Goal: Use online tool/utility: Utilize a website feature to perform a specific function

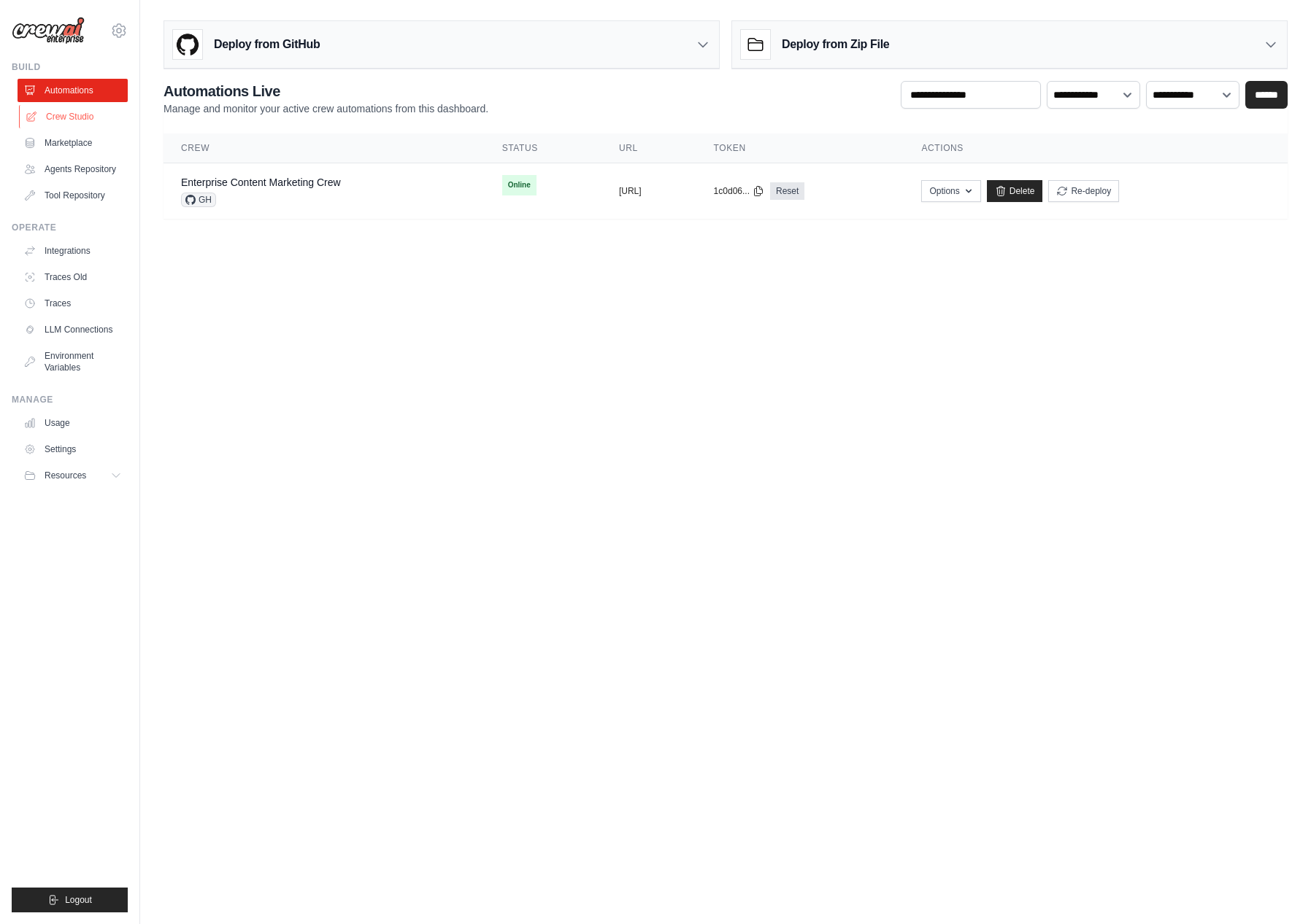
click at [83, 113] on link "Crew Studio" at bounding box center [73, 117] width 110 height 23
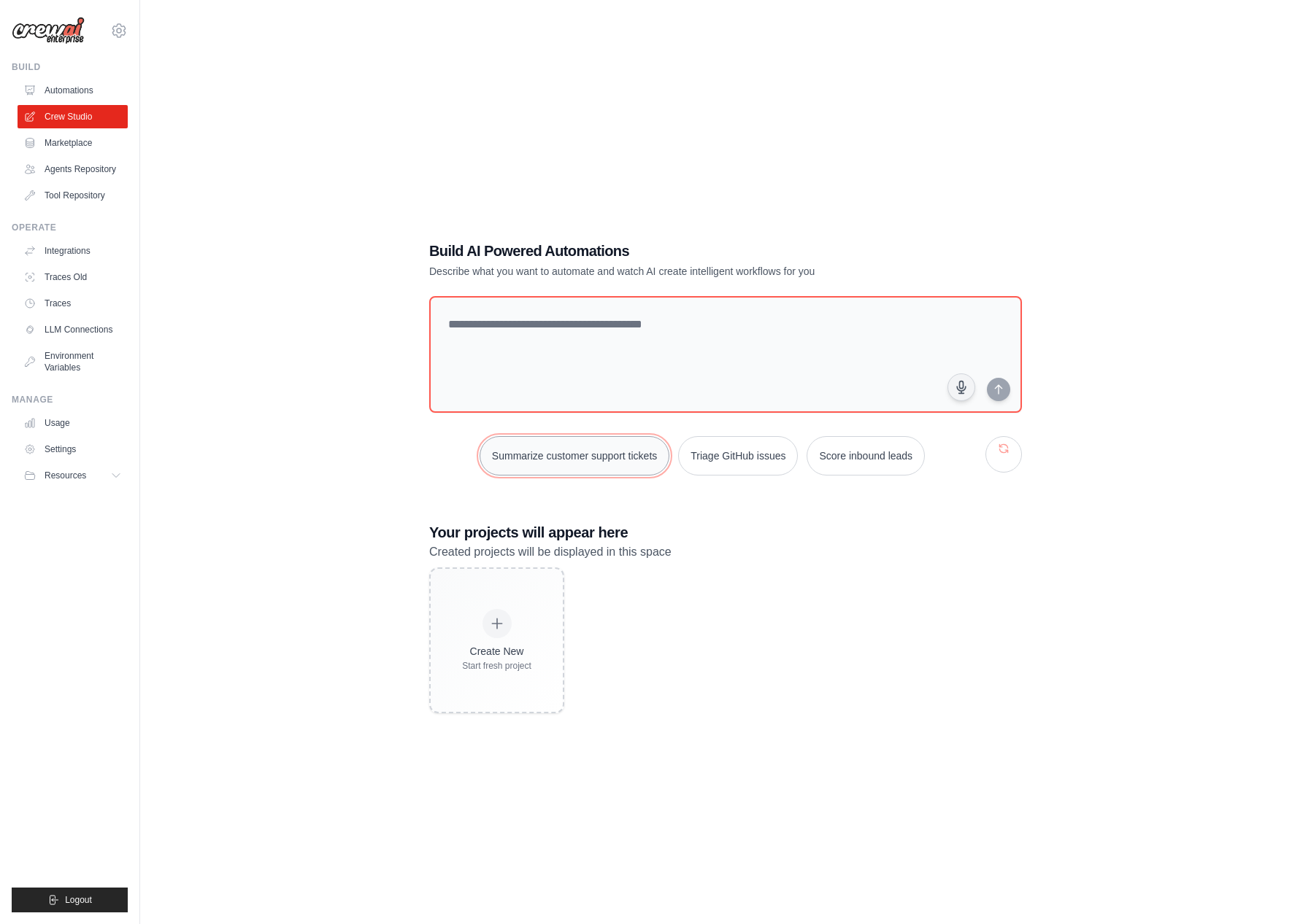
click at [603, 458] on button "Summarize customer support tickets" at bounding box center [575, 456] width 190 height 39
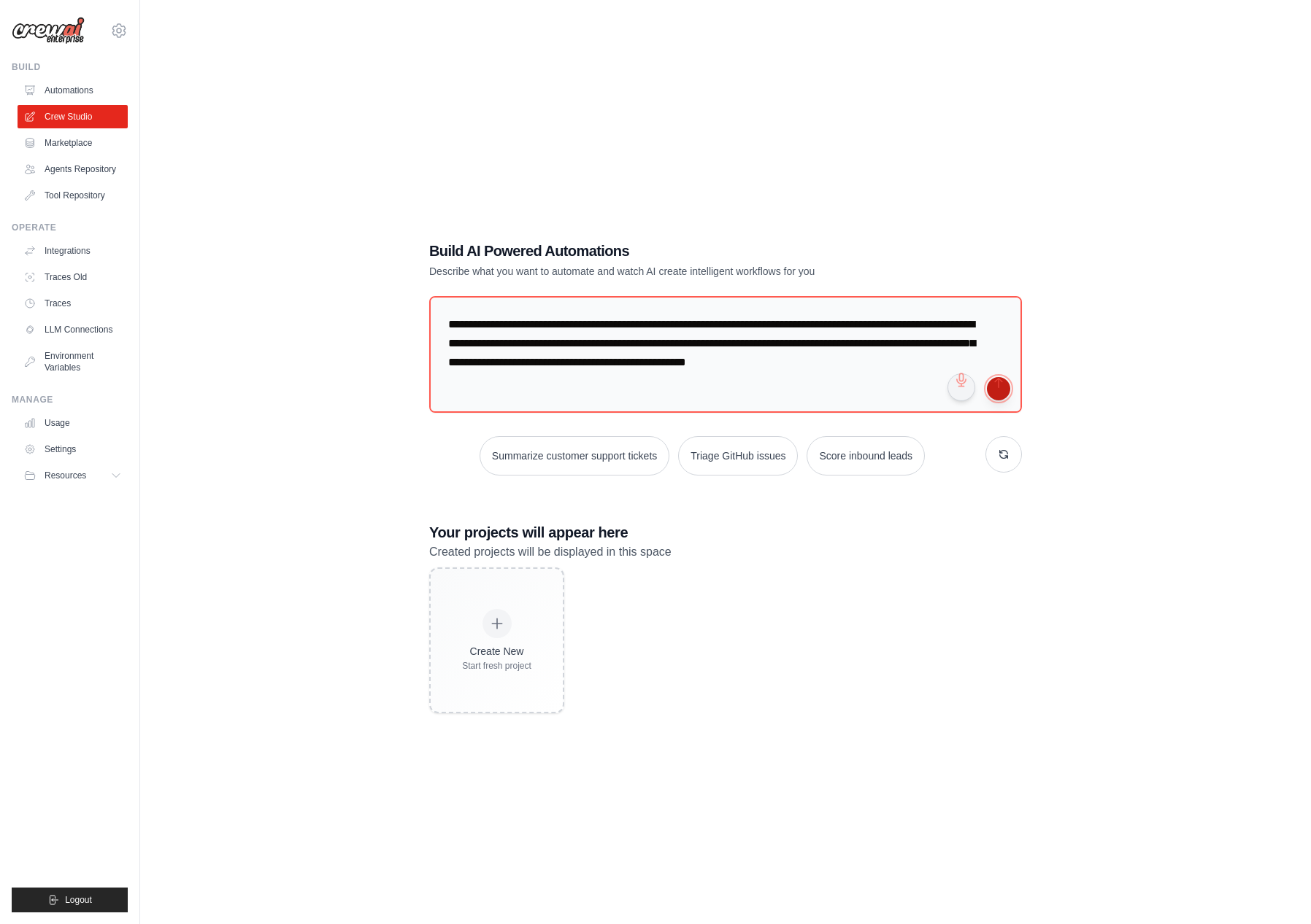
click at [1006, 389] on button "submit" at bounding box center [998, 388] width 24 height 23
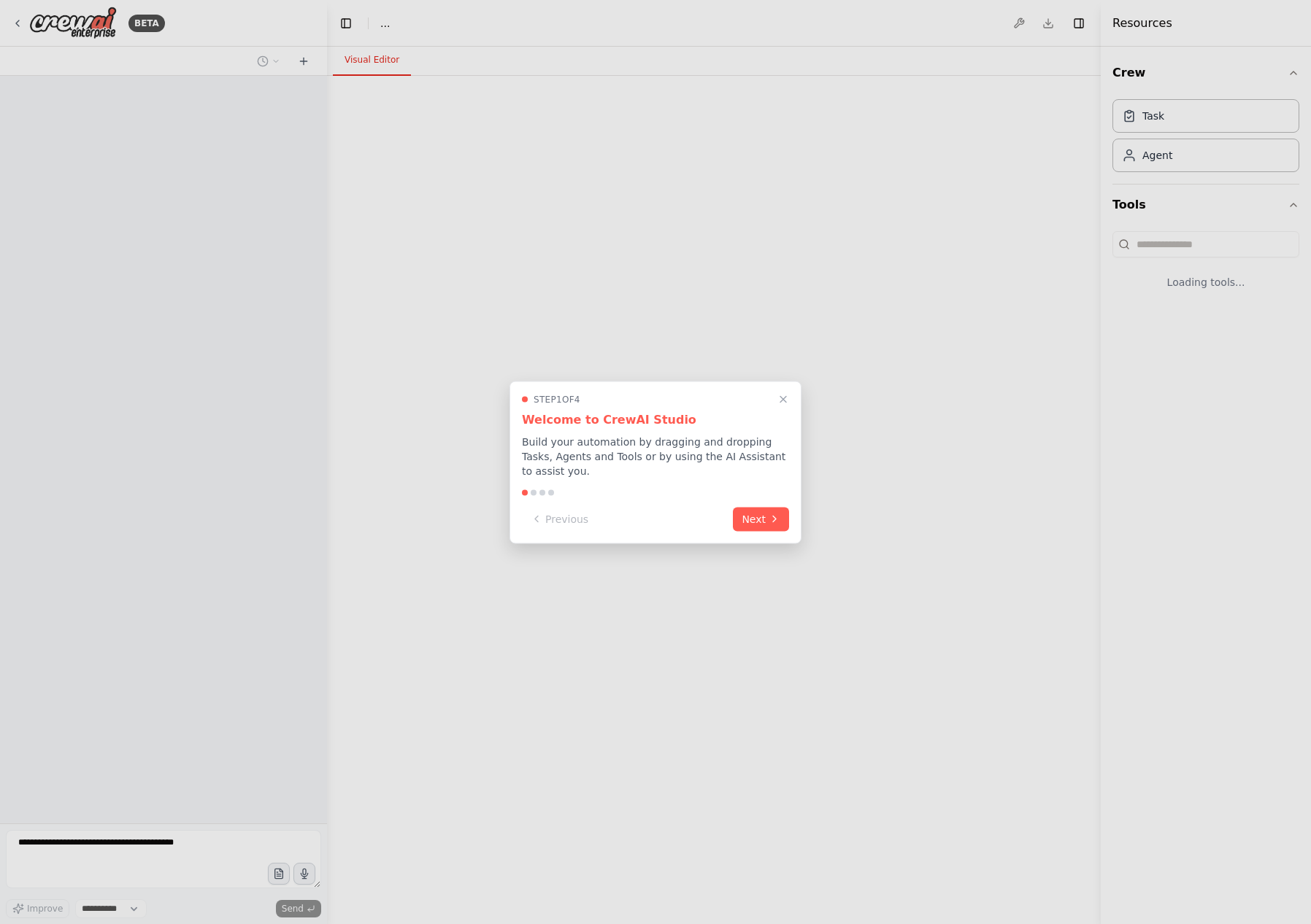
select select "****"
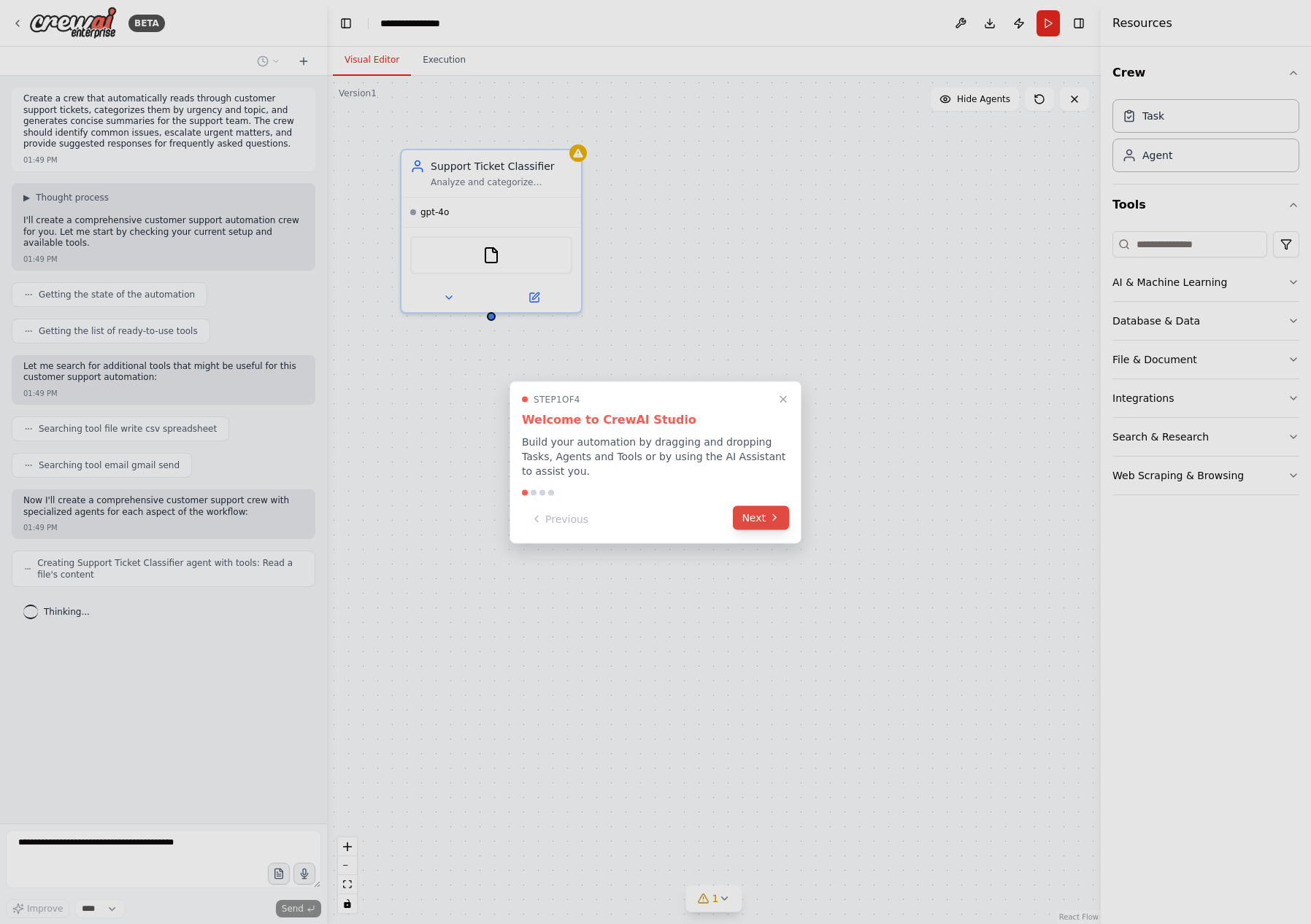
click at [757, 518] on button "Next" at bounding box center [761, 518] width 56 height 24
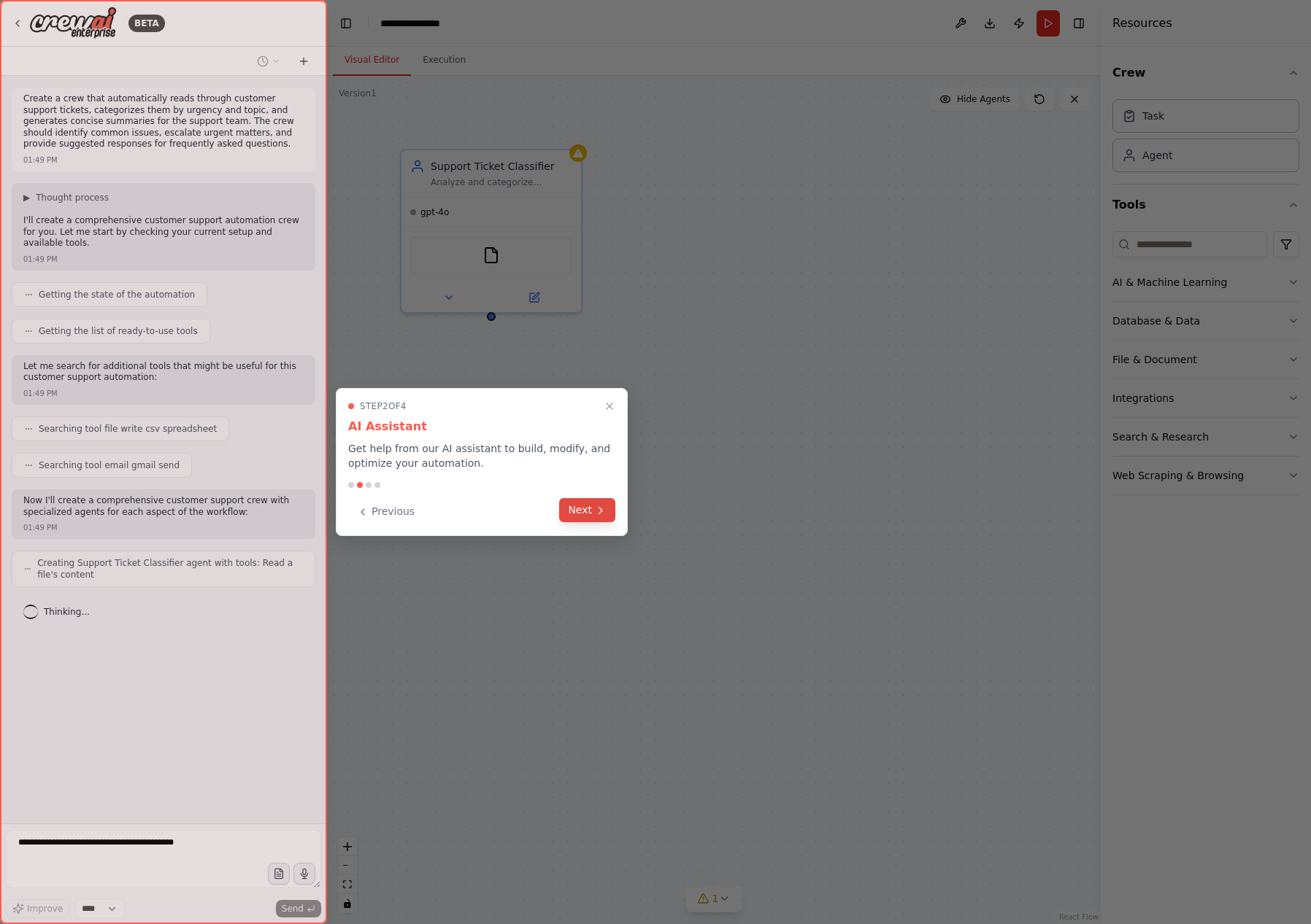
click at [591, 520] on button "Next" at bounding box center [588, 510] width 56 height 24
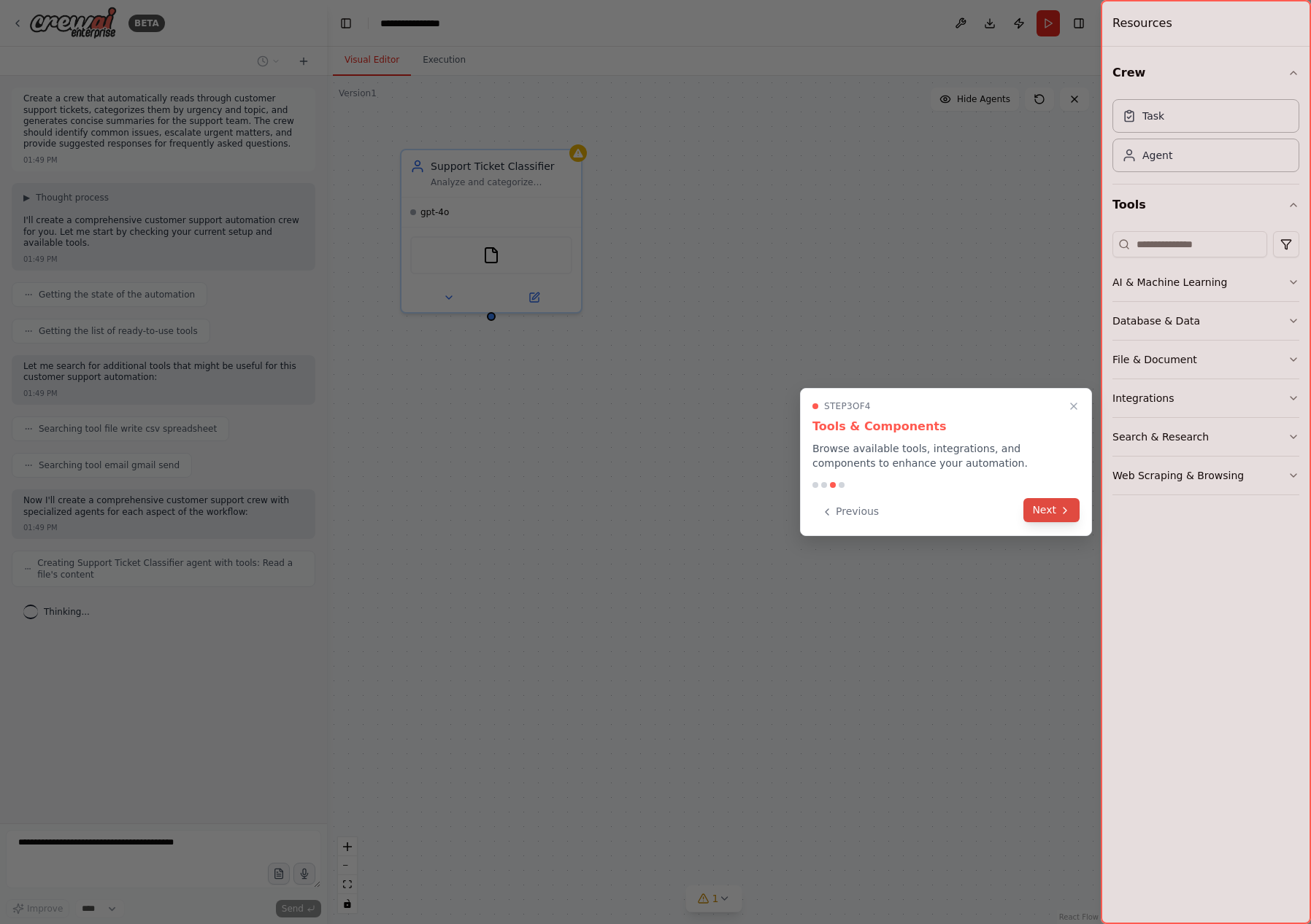
click at [1052, 510] on button "Next" at bounding box center [1051, 510] width 56 height 24
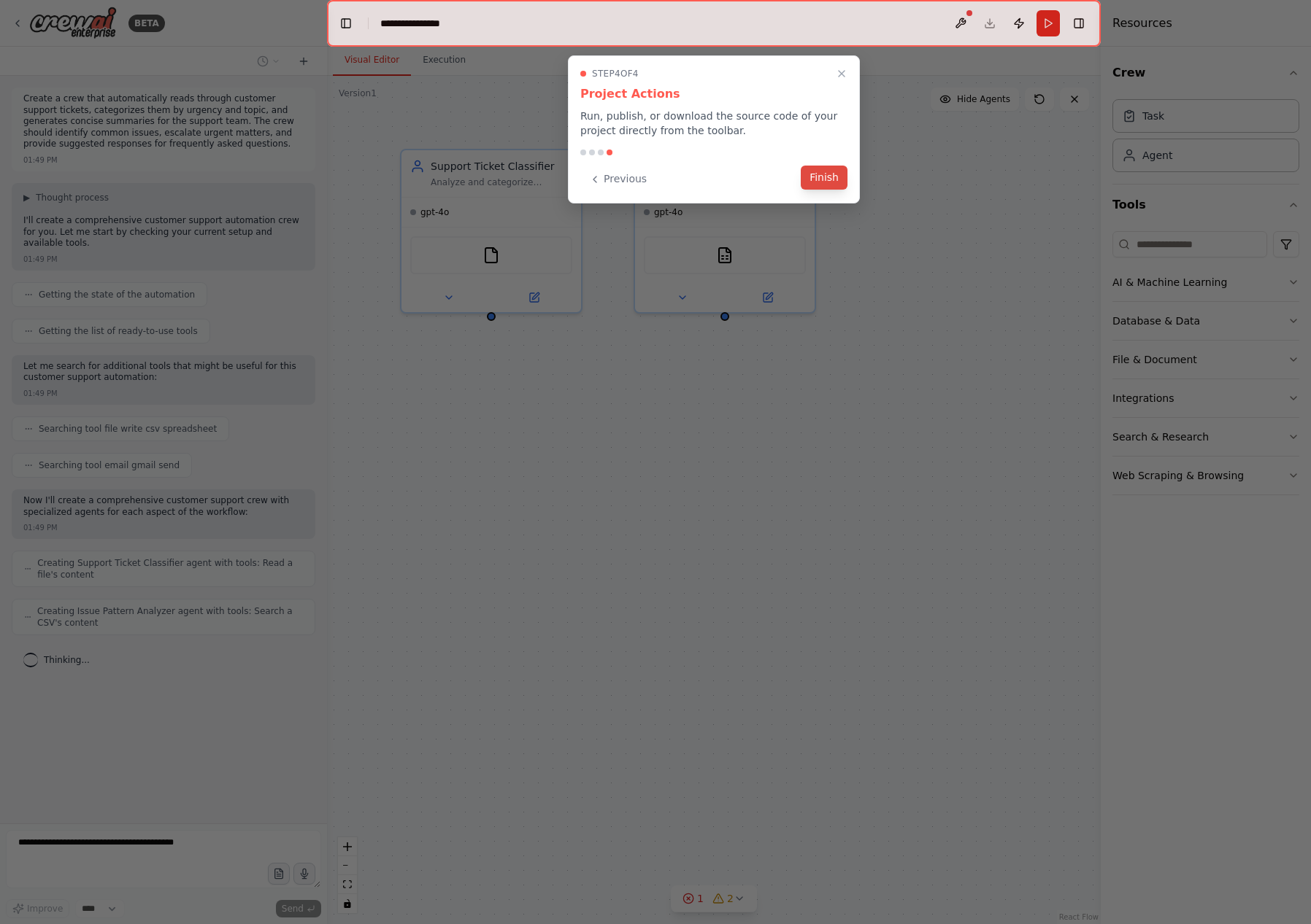
click at [831, 178] on button "Finish" at bounding box center [825, 178] width 47 height 24
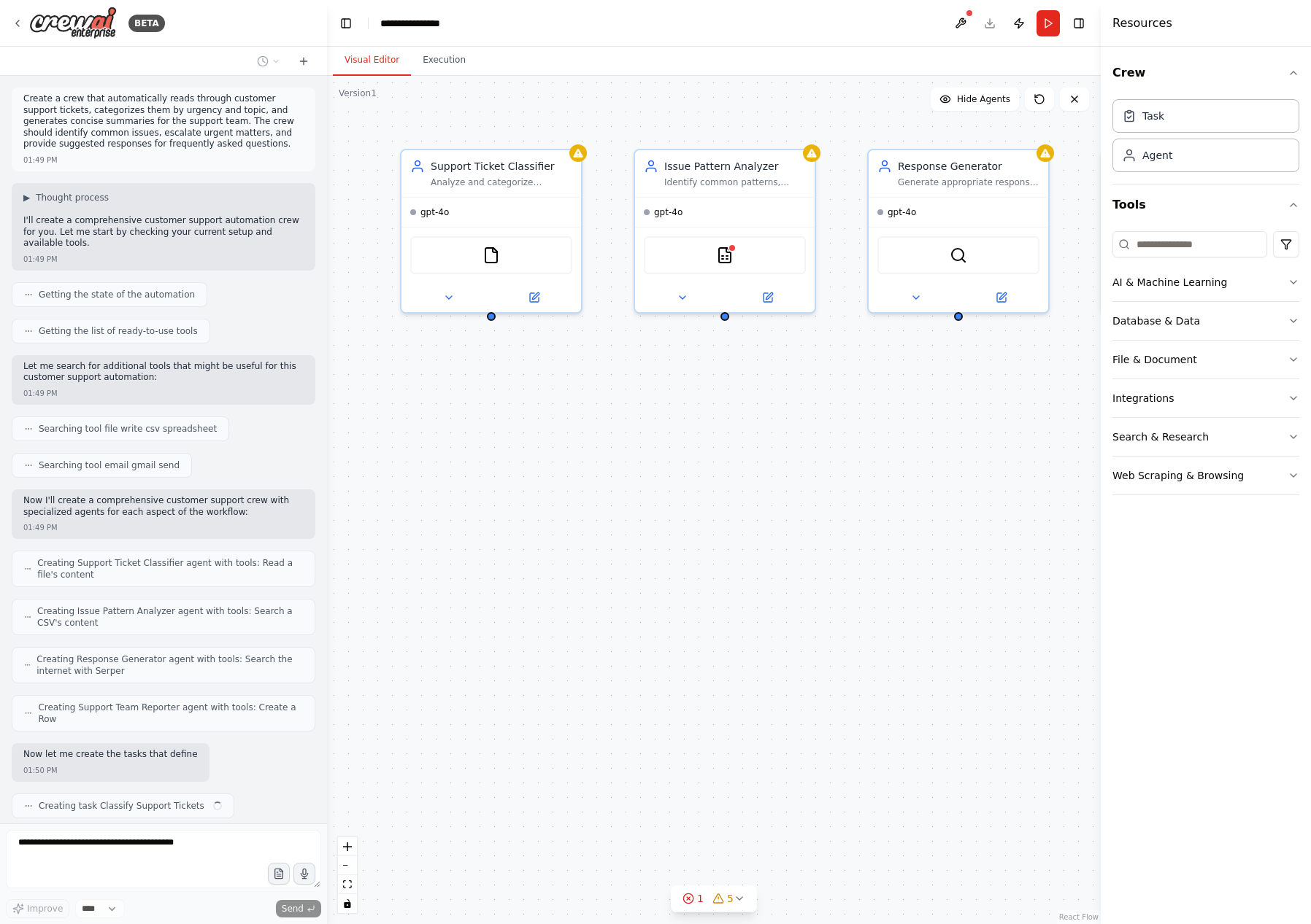
scroll to position [31, 0]
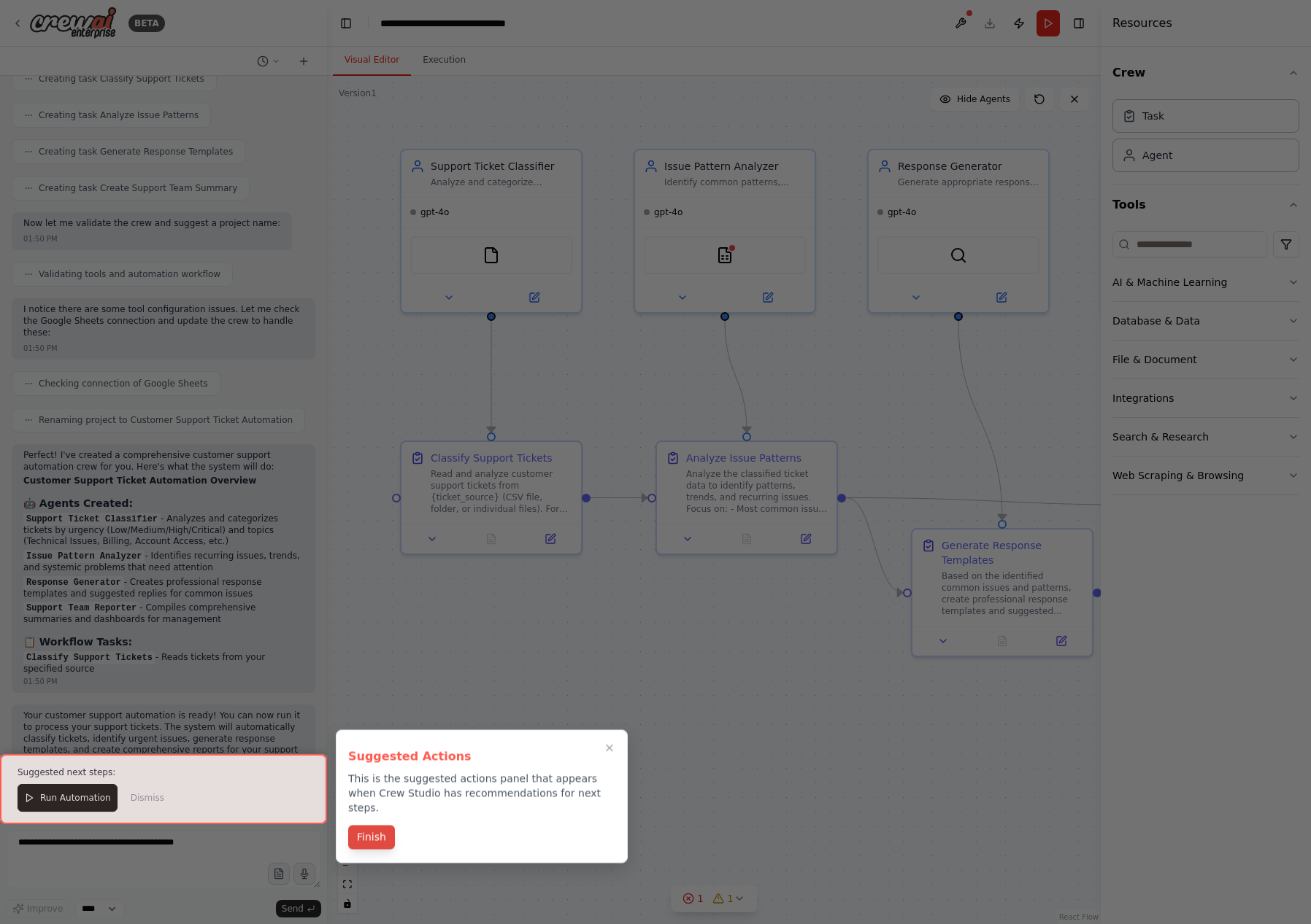
click at [380, 826] on button "Finish" at bounding box center [371, 838] width 47 height 24
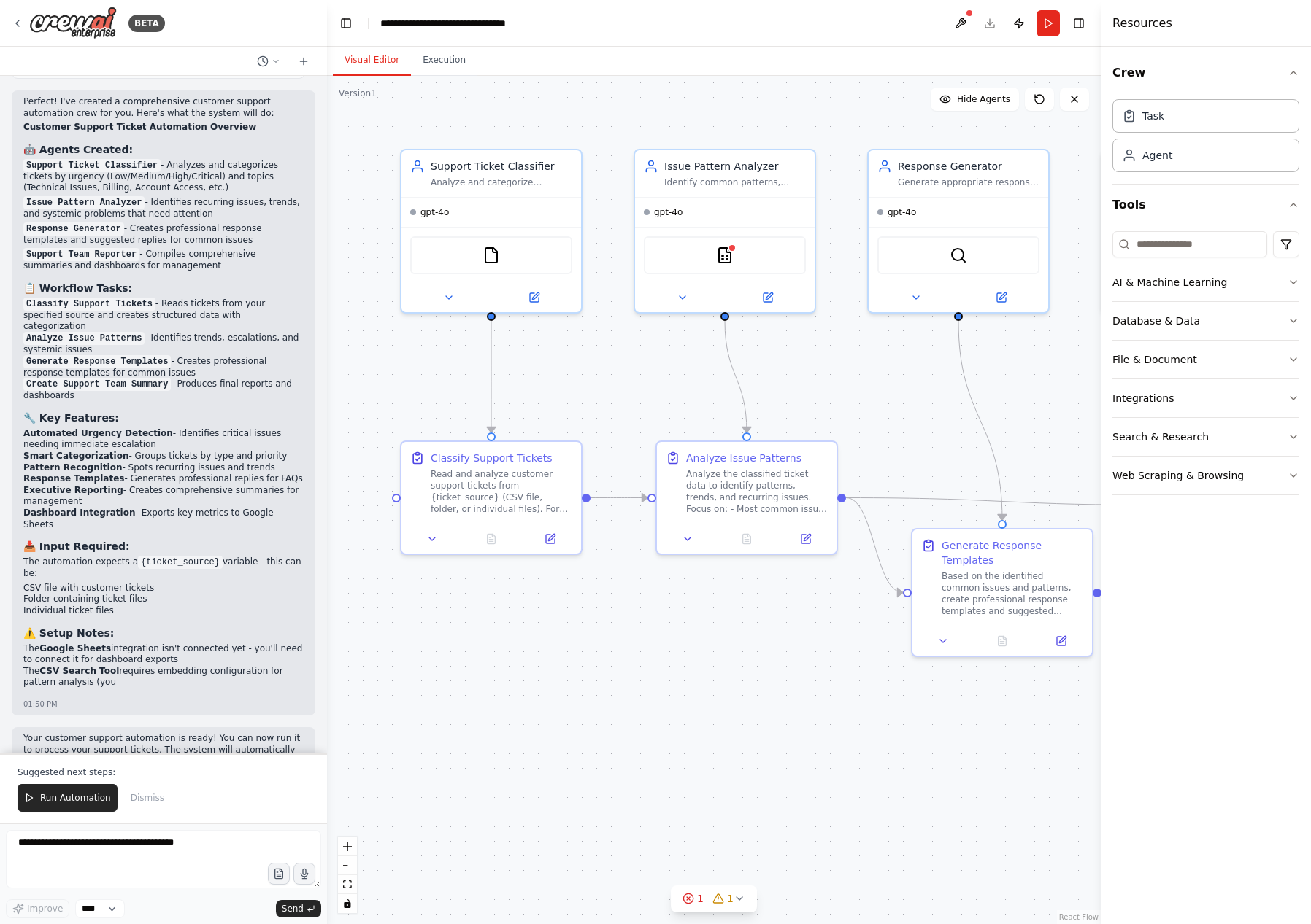
scroll to position [1092, 0]
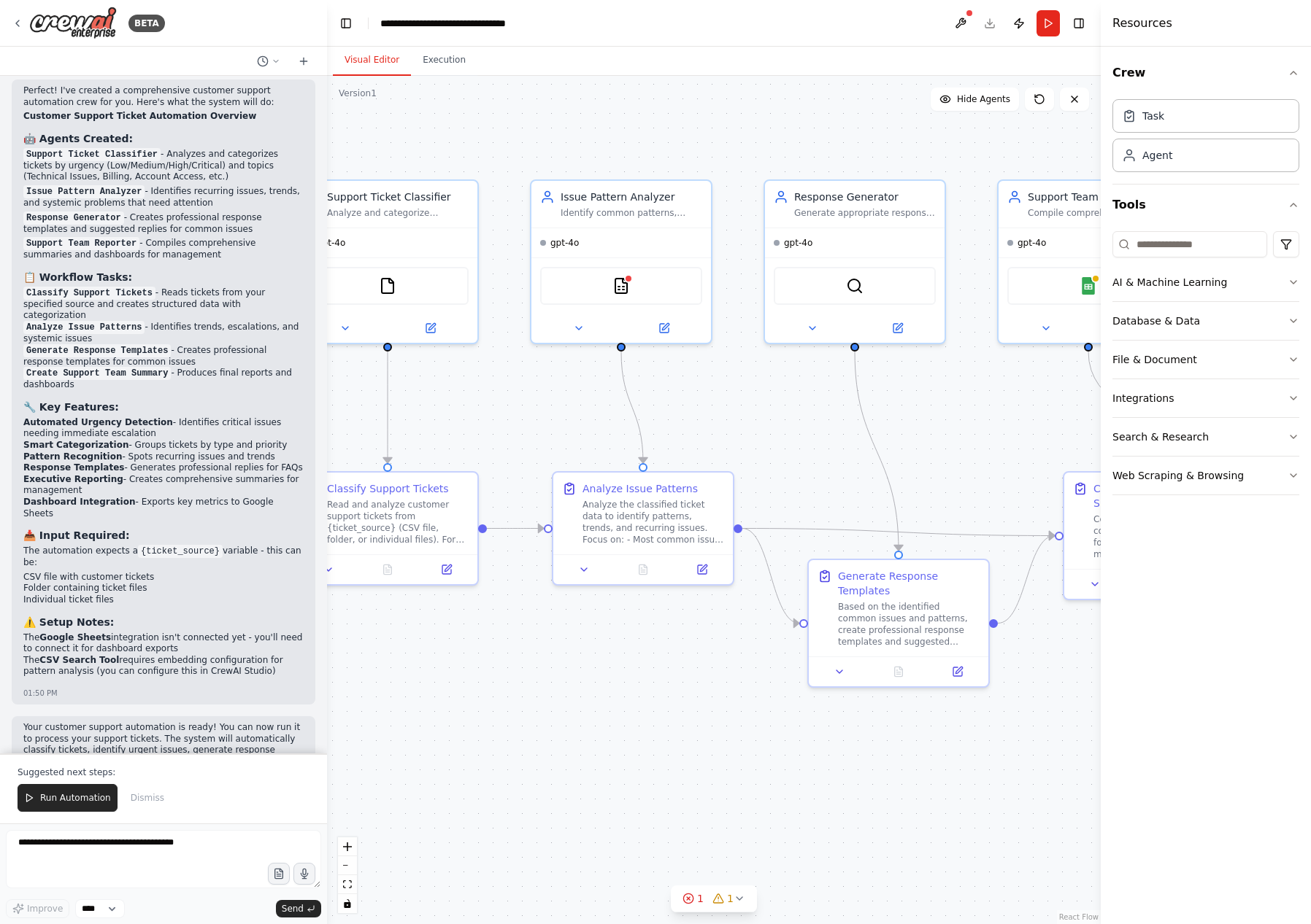
drag, startPoint x: 673, startPoint y: 681, endPoint x: 569, endPoint y: 709, distance: 107.7
click at [569, 709] on div ".deletable-edge-delete-btn { width: 20px; height: 20px; border: 0px solid #ffff…" at bounding box center [714, 500] width 774 height 849
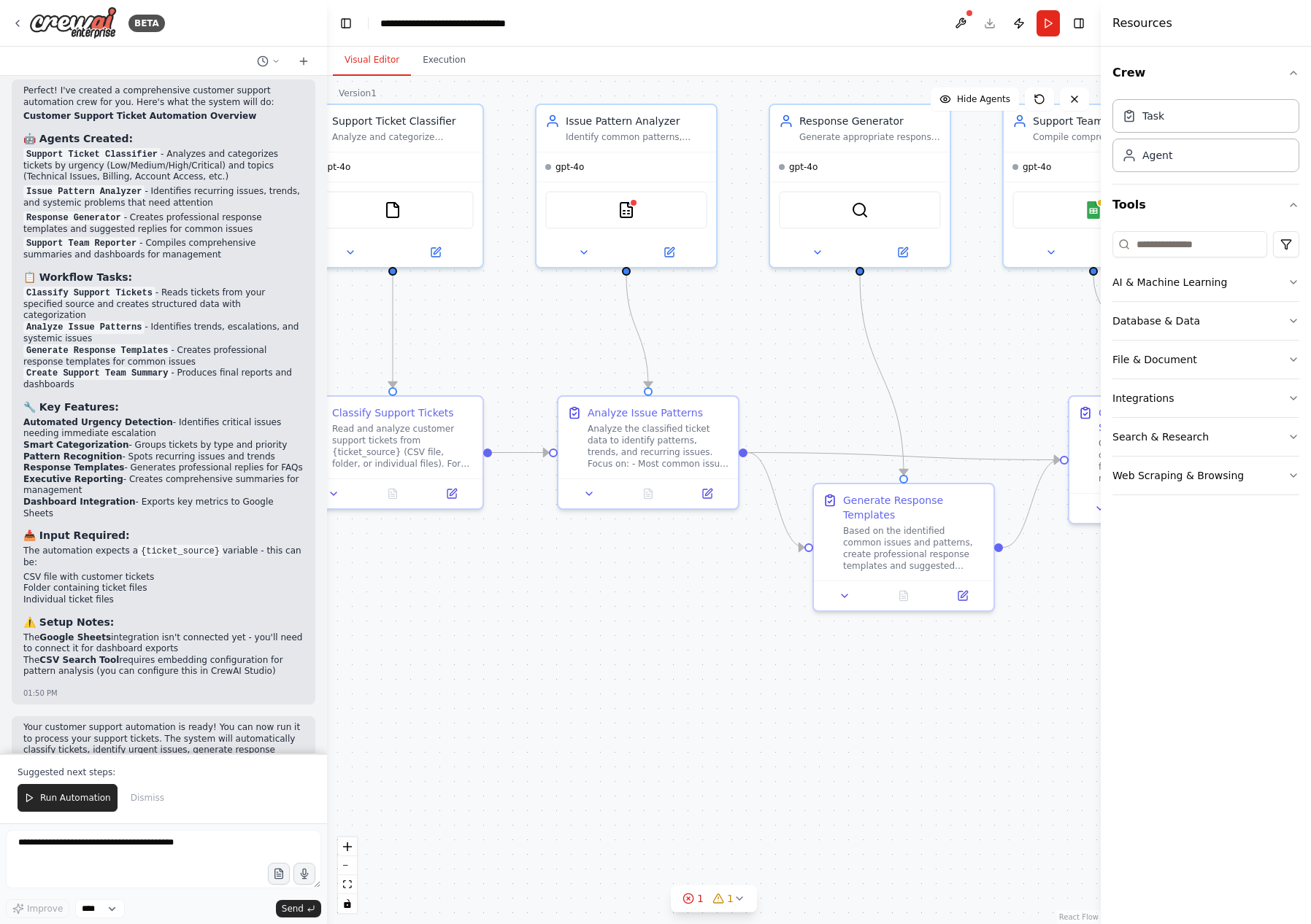
drag, startPoint x: 803, startPoint y: 758, endPoint x: 918, endPoint y: 684, distance: 136.8
click at [918, 684] on div ".deletable-edge-delete-btn { width: 20px; height: 20px; border: 0px solid #ffff…" at bounding box center [714, 500] width 774 height 849
click at [1212, 285] on div "AI & Machine Learning" at bounding box center [1170, 283] width 115 height 15
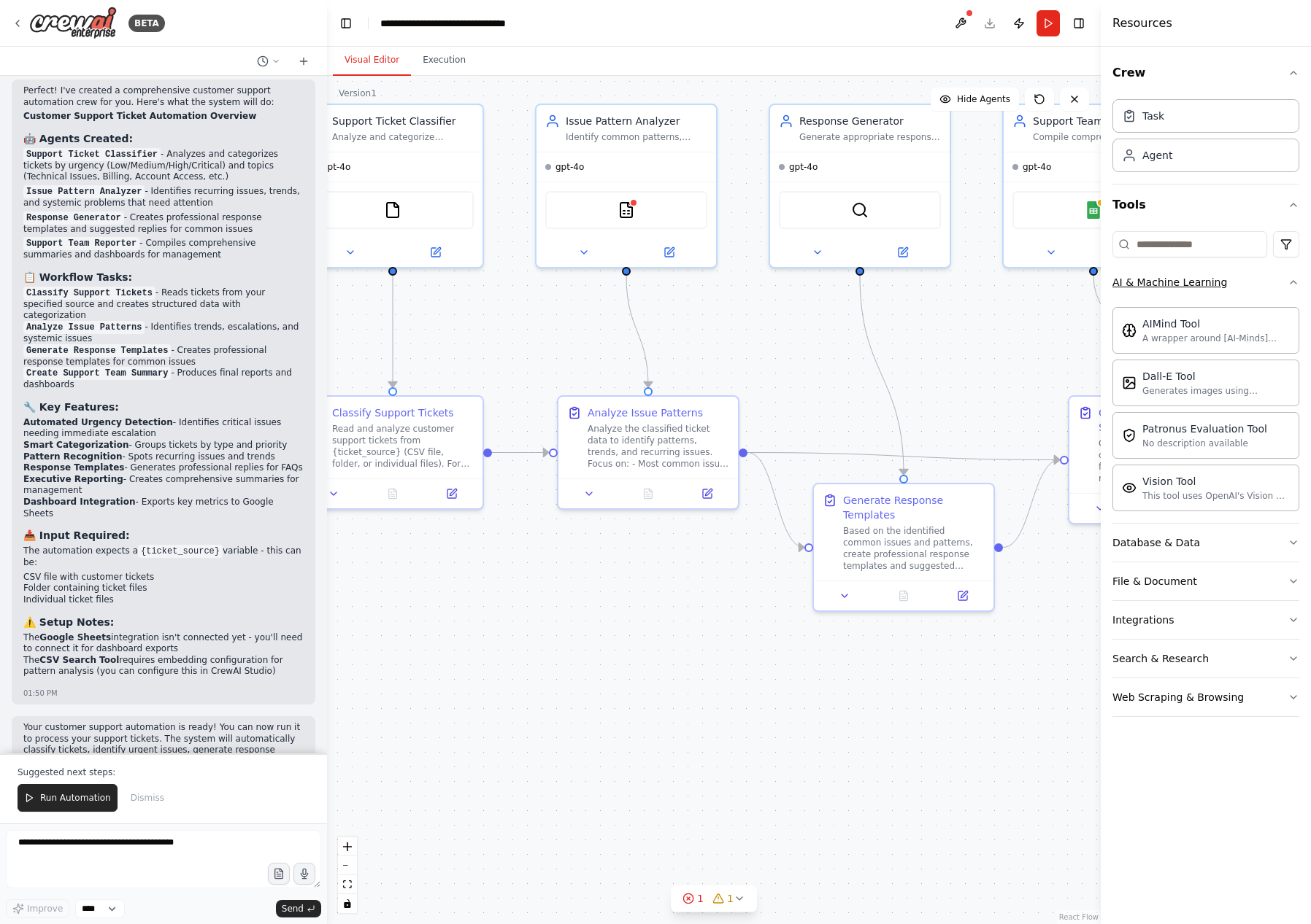
click at [1259, 282] on button "AI & Machine Learning" at bounding box center [1206, 282] width 187 height 38
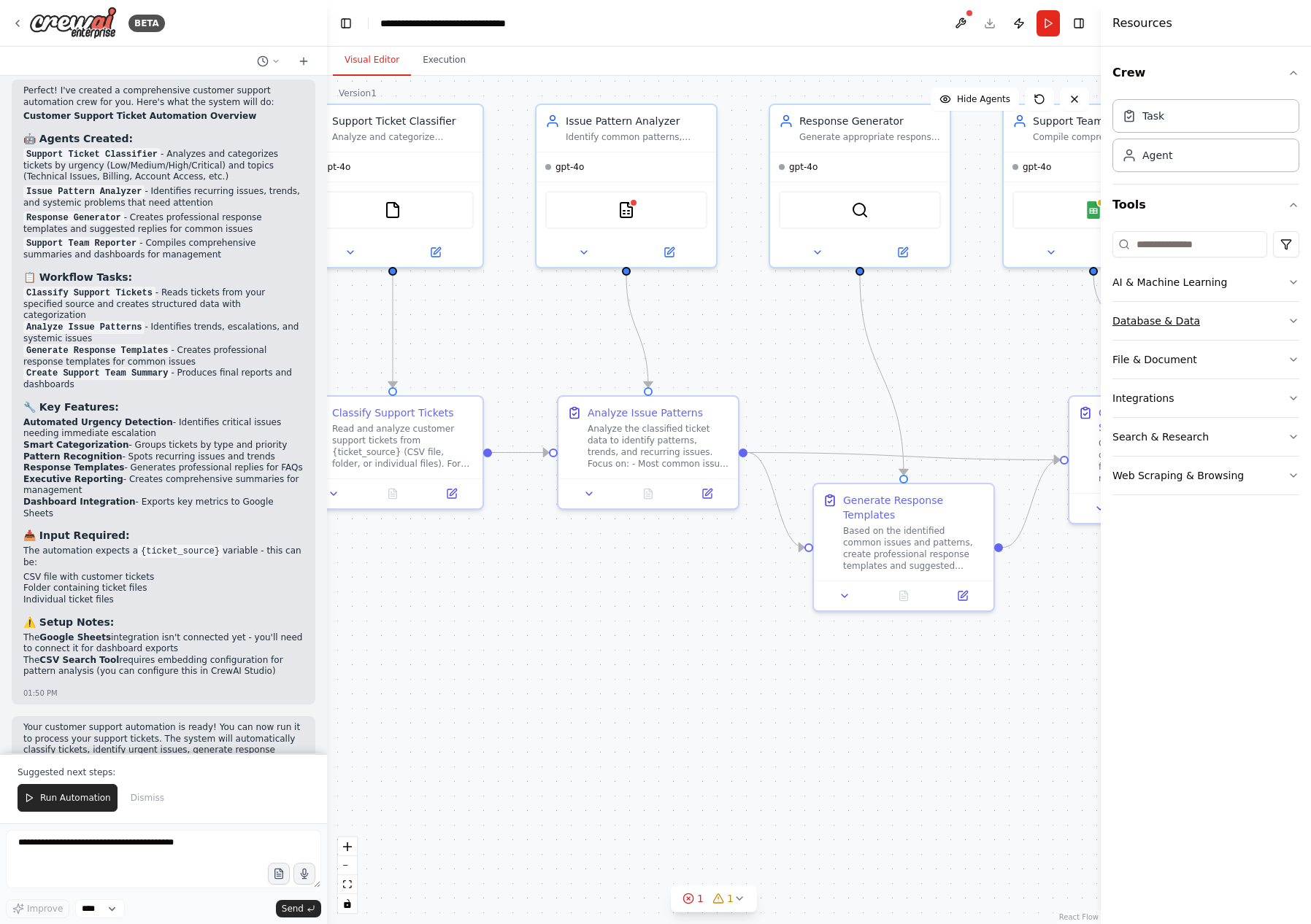
click at [1256, 322] on button "Database & Data" at bounding box center [1206, 321] width 187 height 38
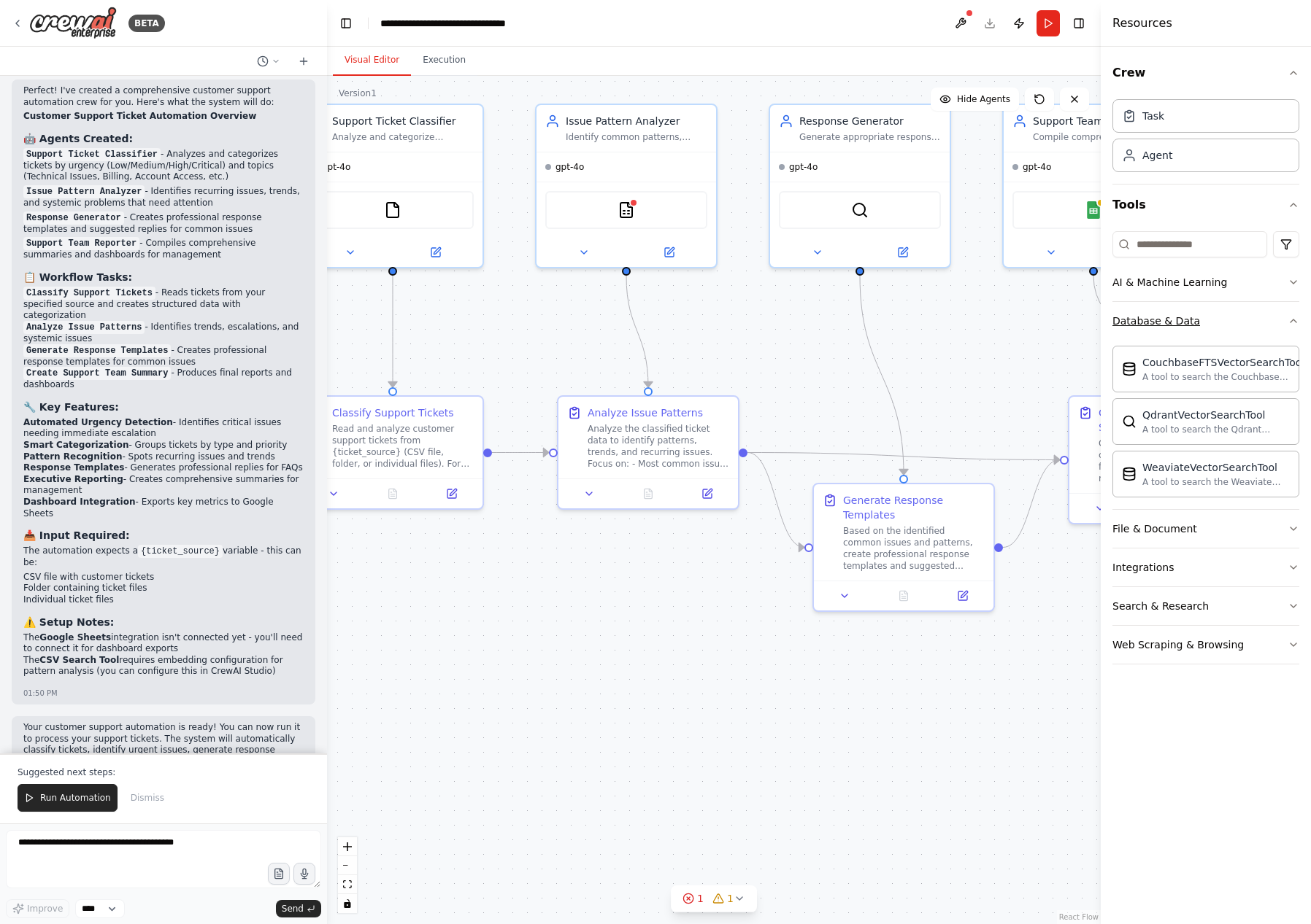
click at [1255, 318] on button "Database & Data" at bounding box center [1206, 321] width 187 height 38
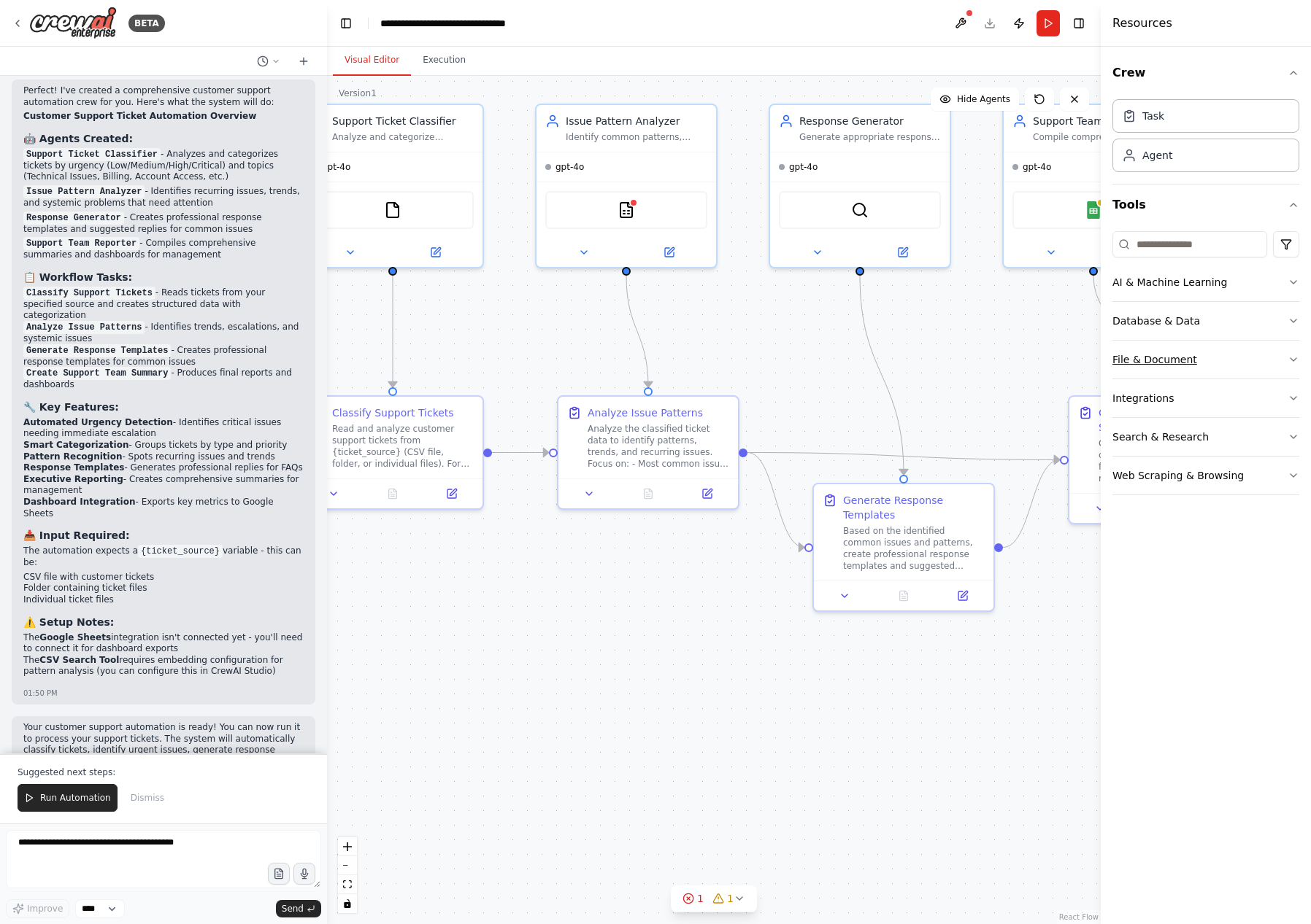
click at [1235, 358] on button "File & Document" at bounding box center [1206, 359] width 187 height 38
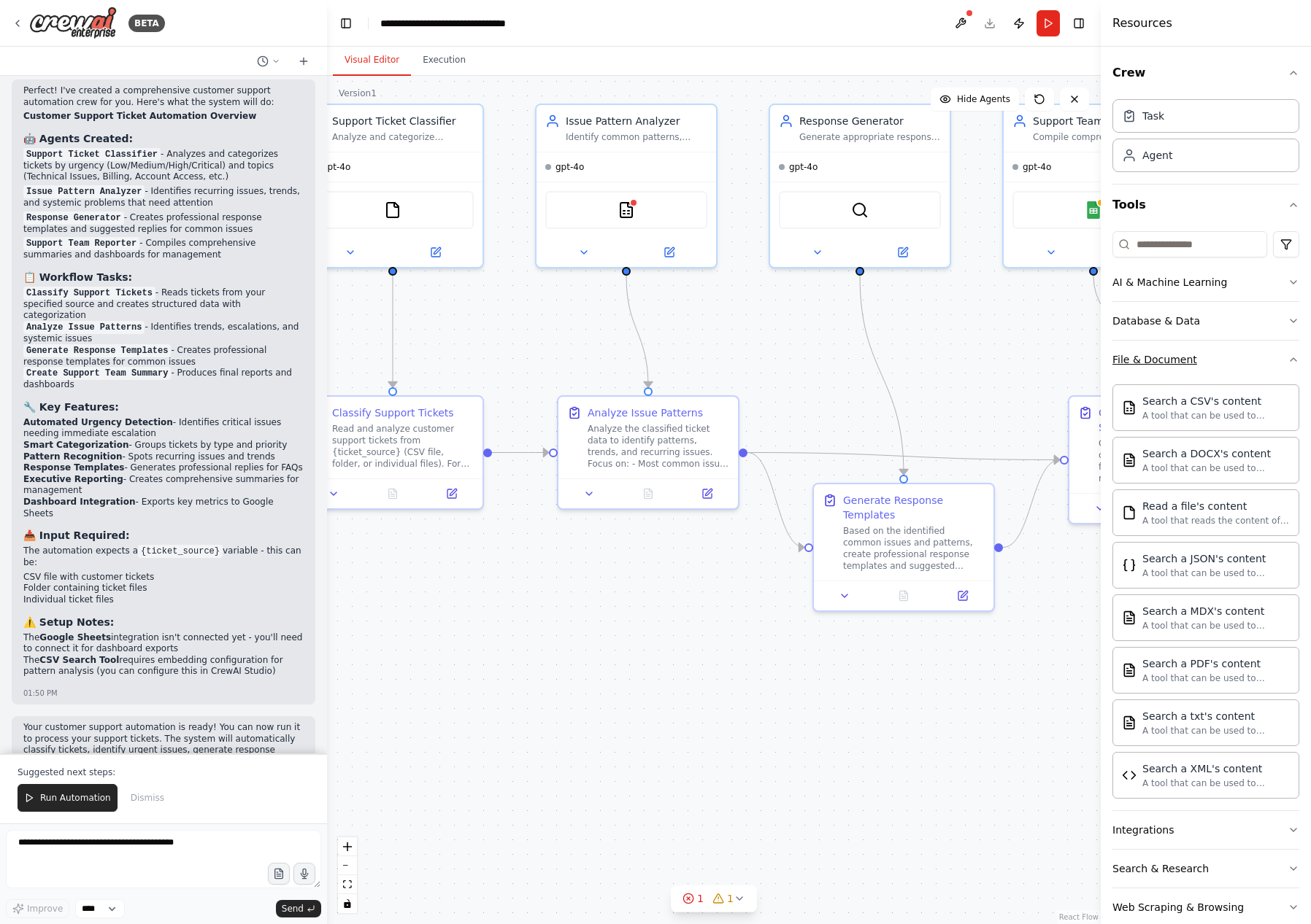
click at [1235, 359] on button "File & Document" at bounding box center [1206, 359] width 187 height 38
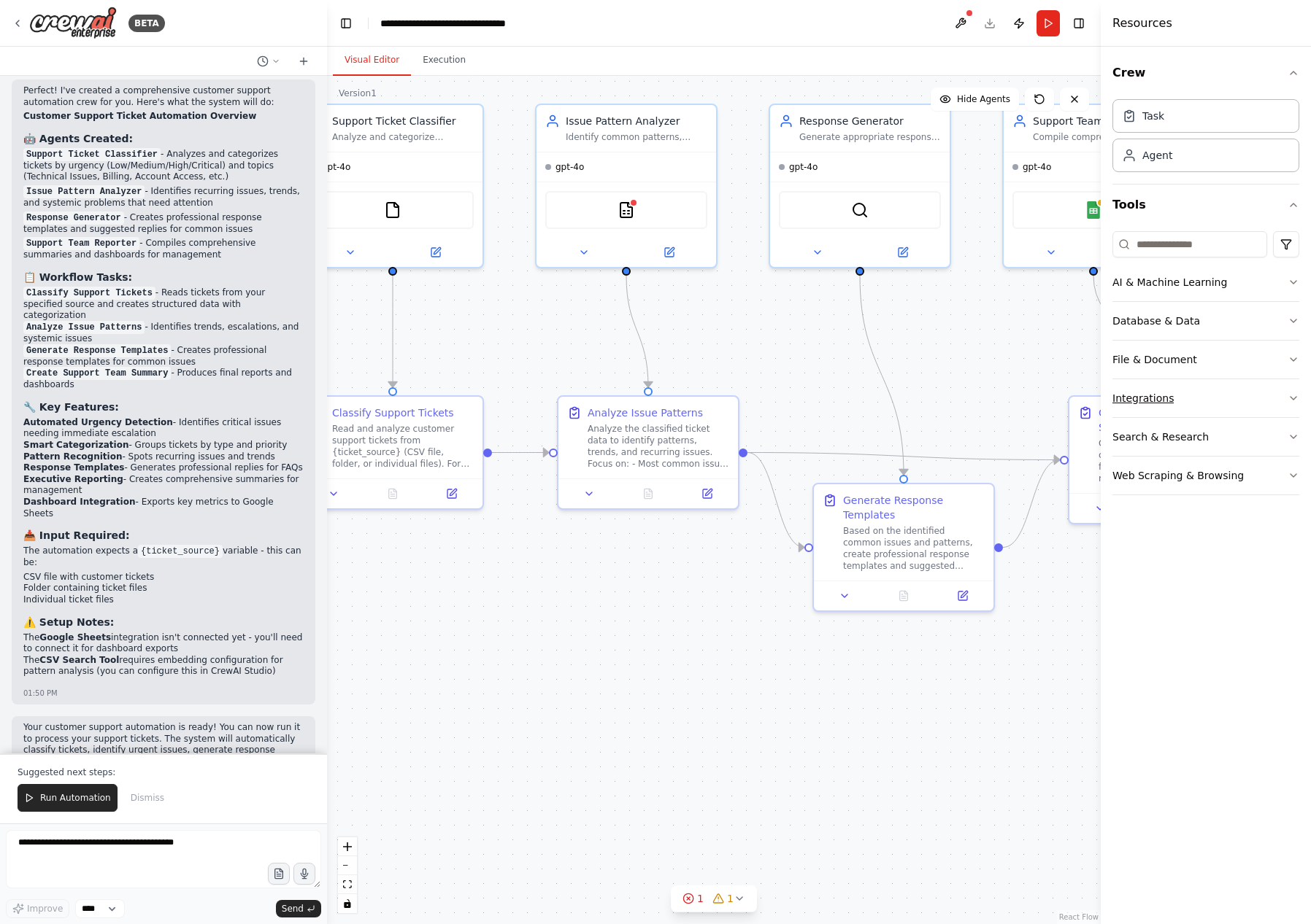
click at [1224, 385] on button "Integrations" at bounding box center [1206, 399] width 187 height 38
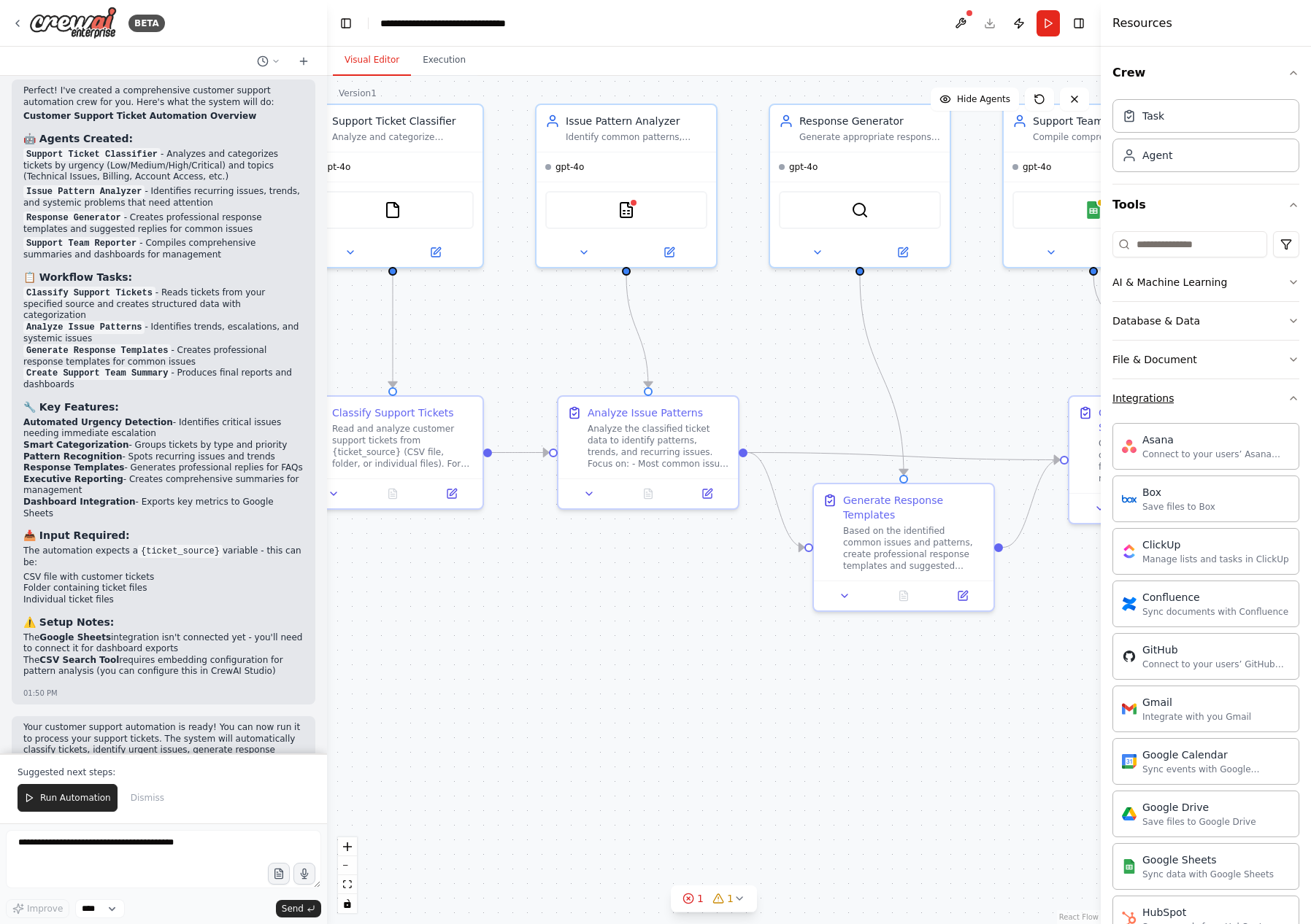
click at [1224, 385] on button "Integrations" at bounding box center [1206, 399] width 187 height 38
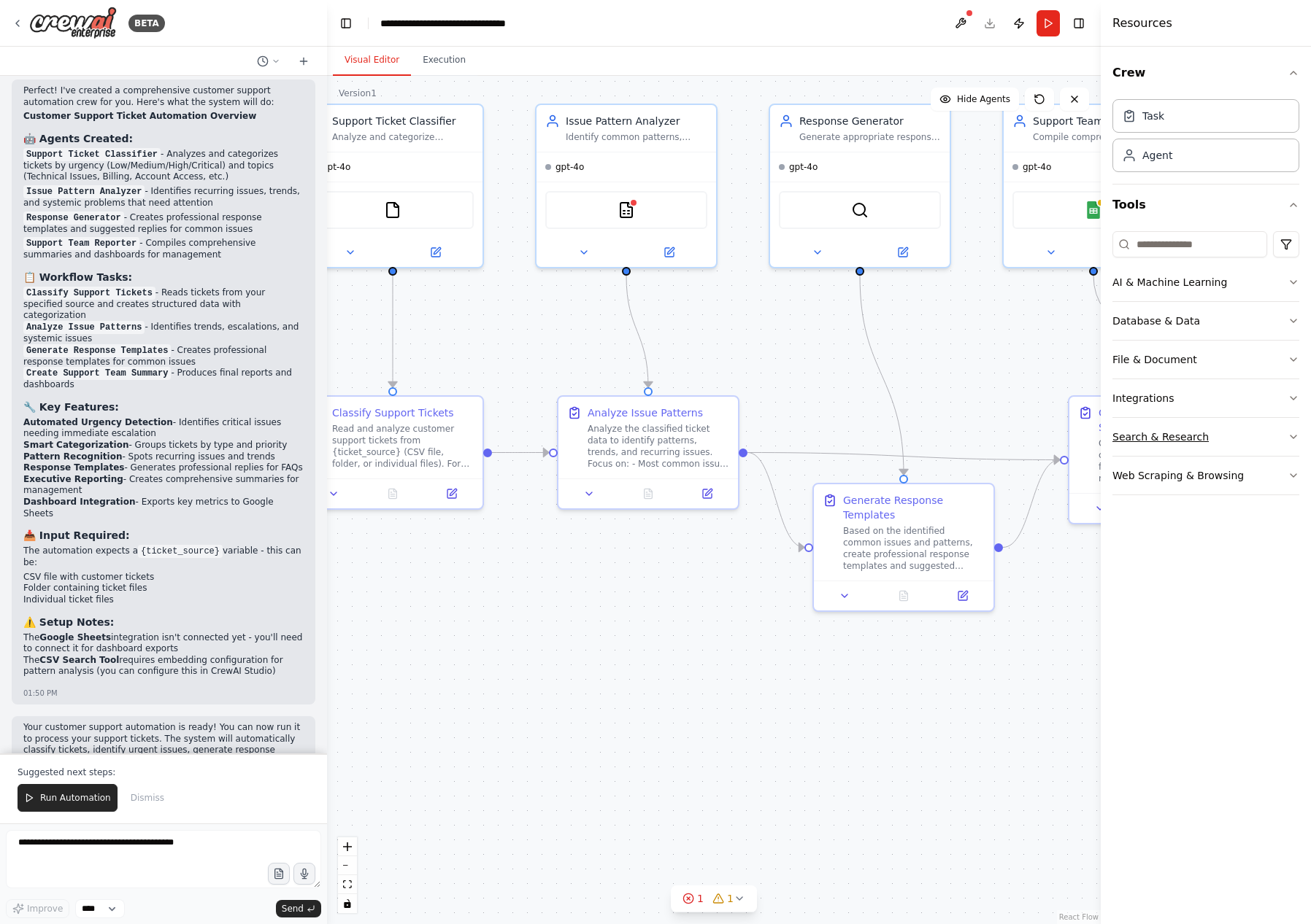
click at [1230, 439] on button "Search & Research" at bounding box center [1206, 437] width 187 height 38
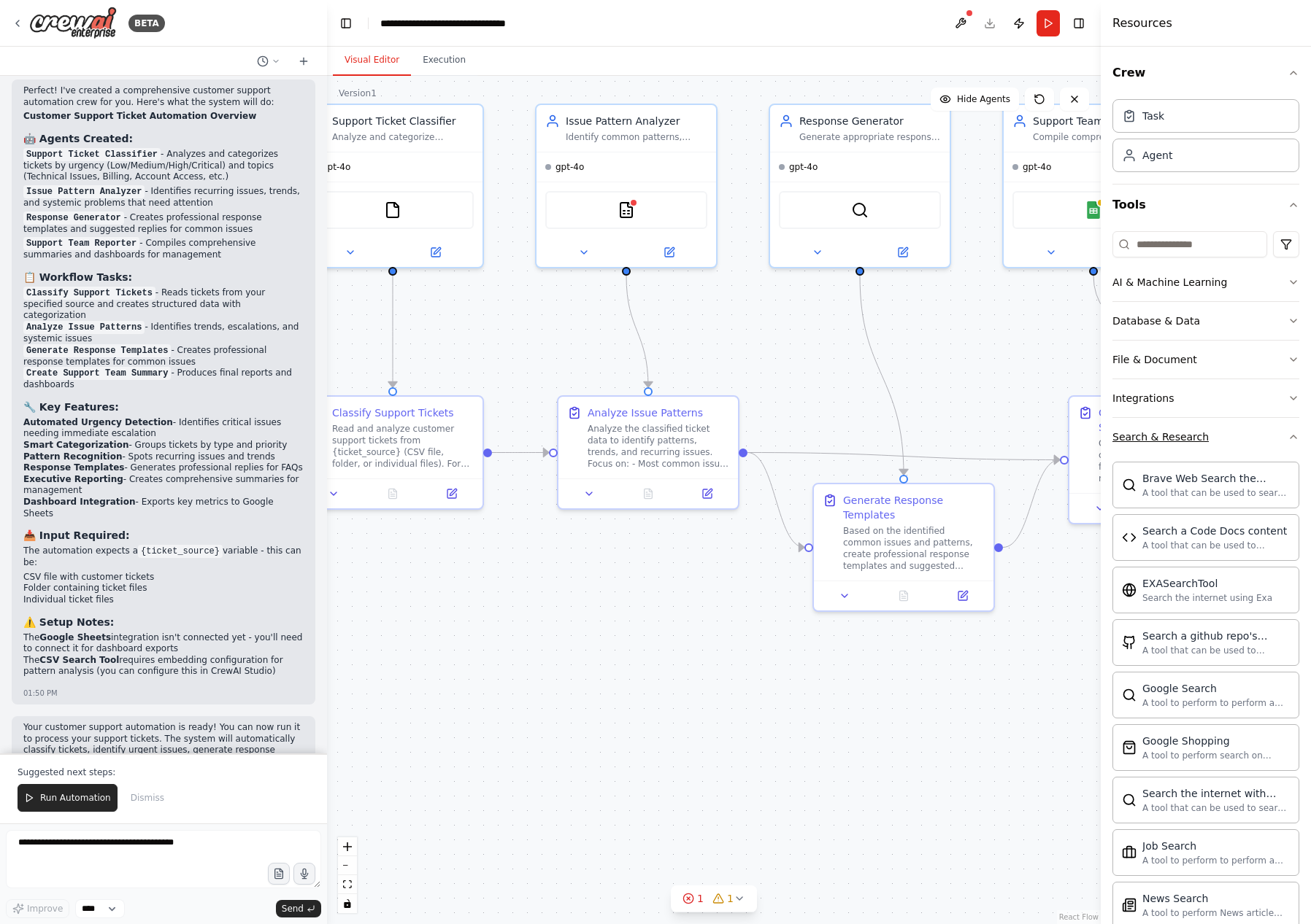
click at [1230, 439] on button "Search & Research" at bounding box center [1206, 437] width 187 height 38
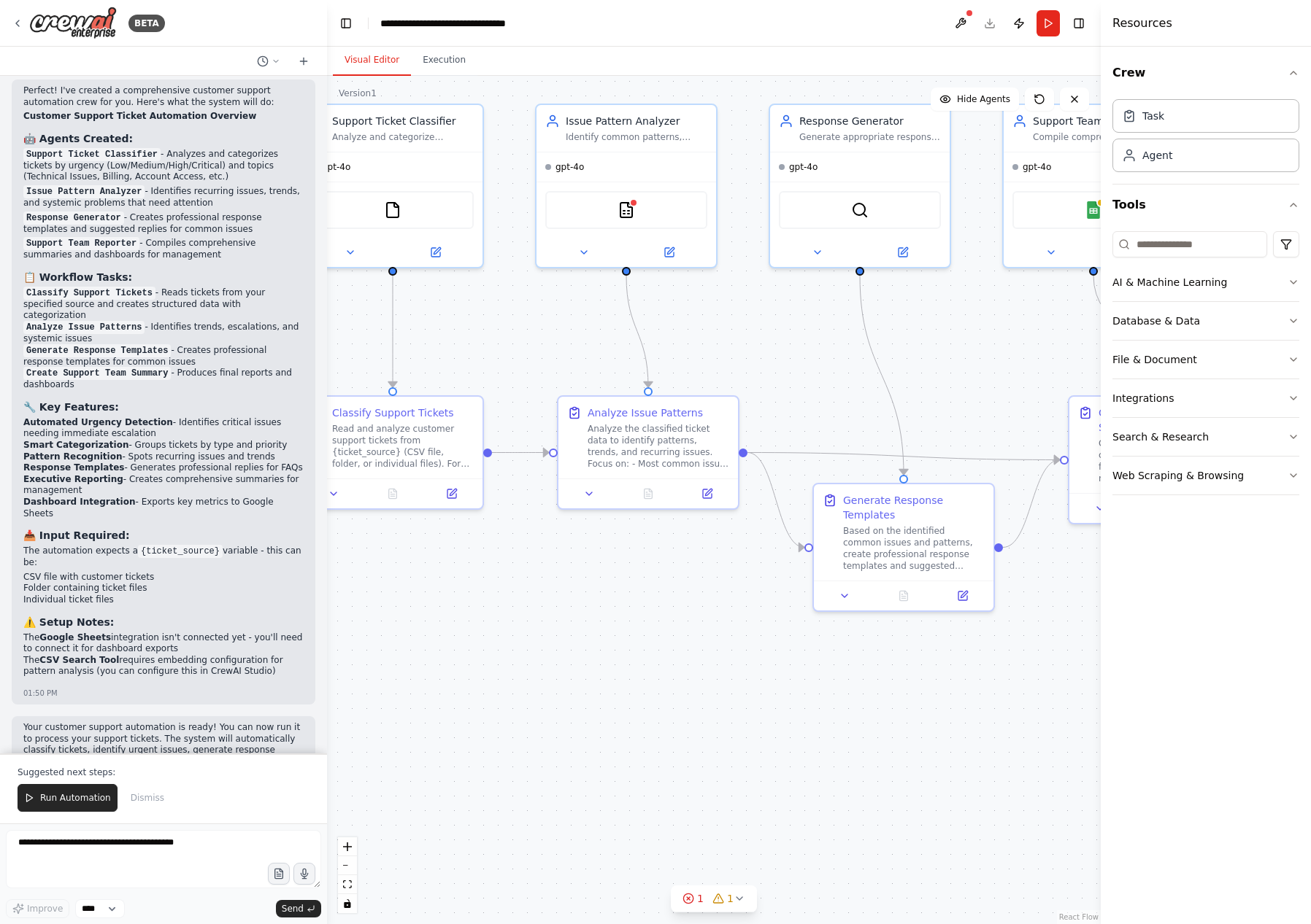
drag, startPoint x: 87, startPoint y: 794, endPoint x: 116, endPoint y: 792, distance: 29.1
click at [87, 794] on span "Run Automation" at bounding box center [75, 798] width 71 height 11
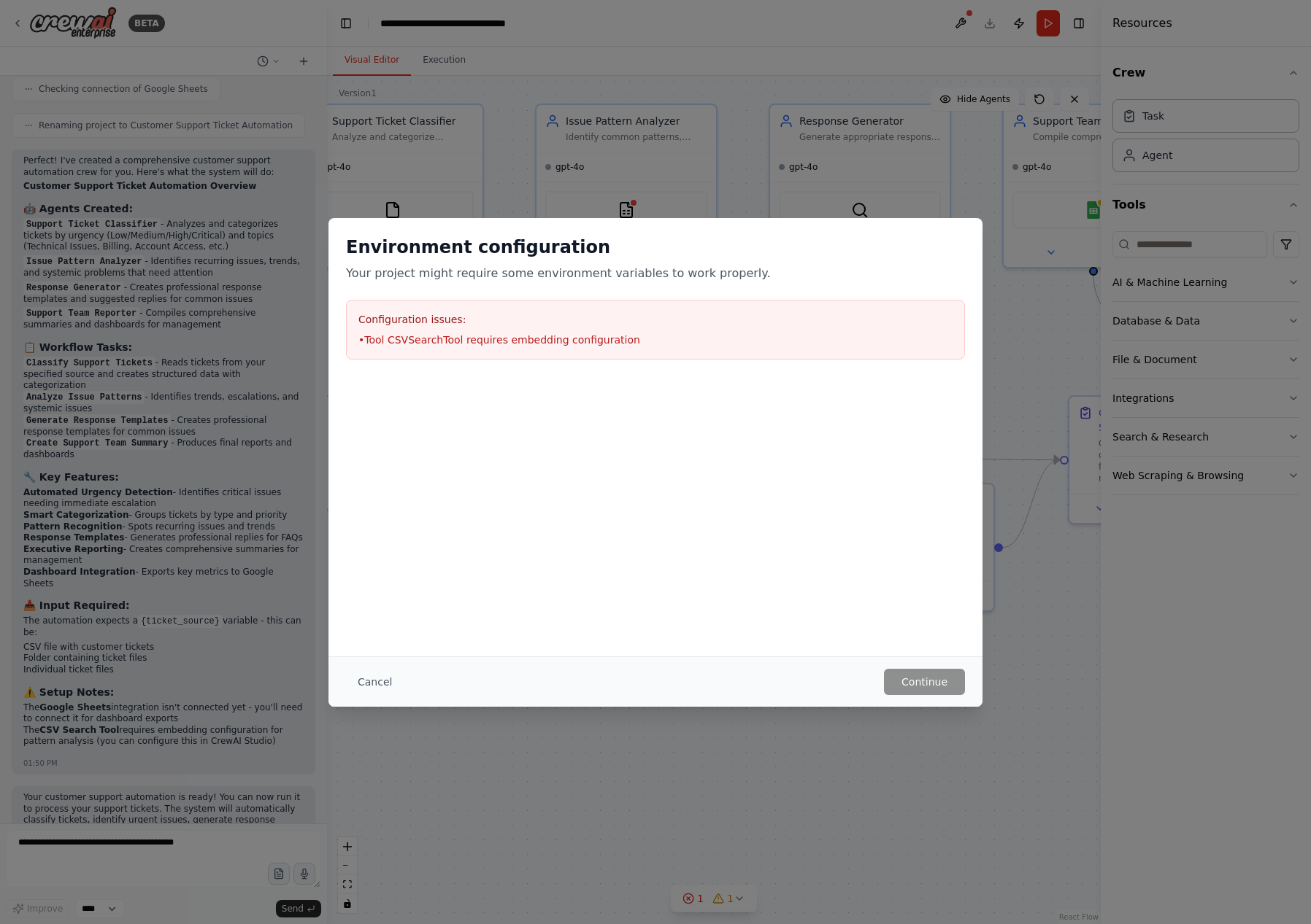
click at [386, 682] on button "Cancel" at bounding box center [374, 682] width 57 height 26
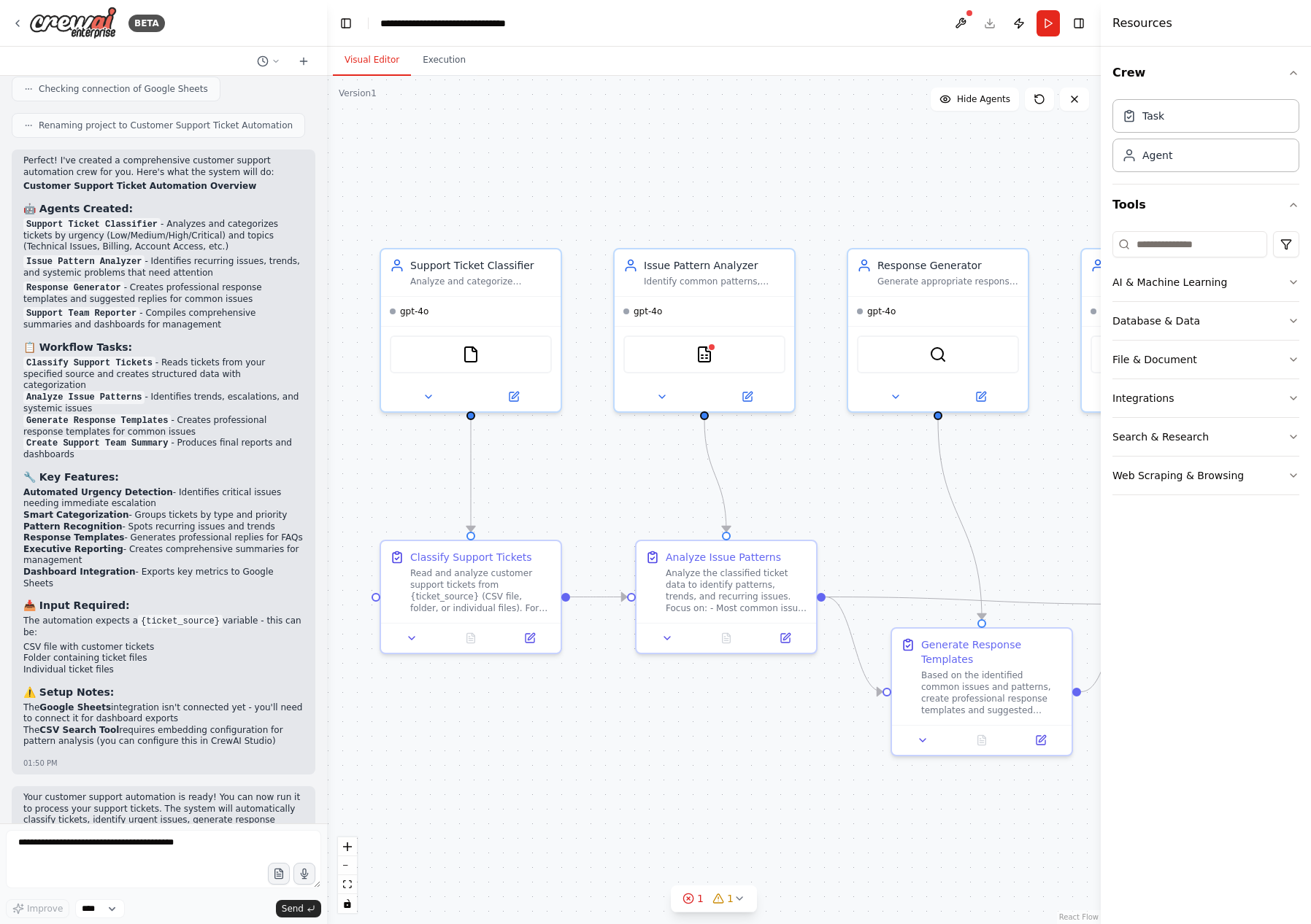
drag, startPoint x: 637, startPoint y: 624, endPoint x: 715, endPoint y: 768, distance: 163.8
click at [715, 768] on div ".deletable-edge-delete-btn { width: 20px; height: 20px; border: 0px solid #ffff…" at bounding box center [714, 500] width 774 height 849
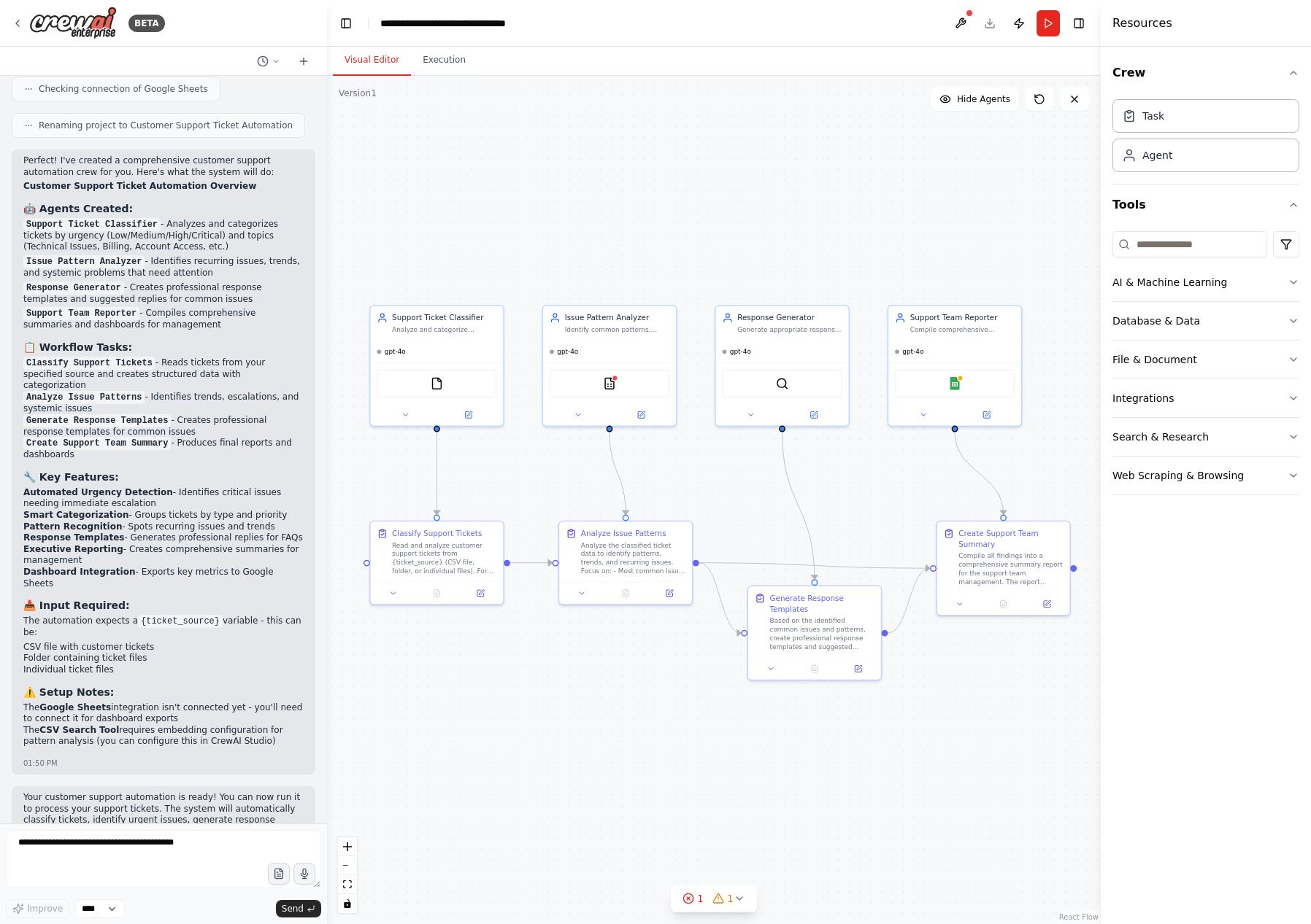
drag, startPoint x: 768, startPoint y: 752, endPoint x: 690, endPoint y: 697, distance: 95.4
click at [690, 697] on div ".deletable-edge-delete-btn { width: 20px; height: 20px; border: 0px solid #ffff…" at bounding box center [714, 500] width 774 height 849
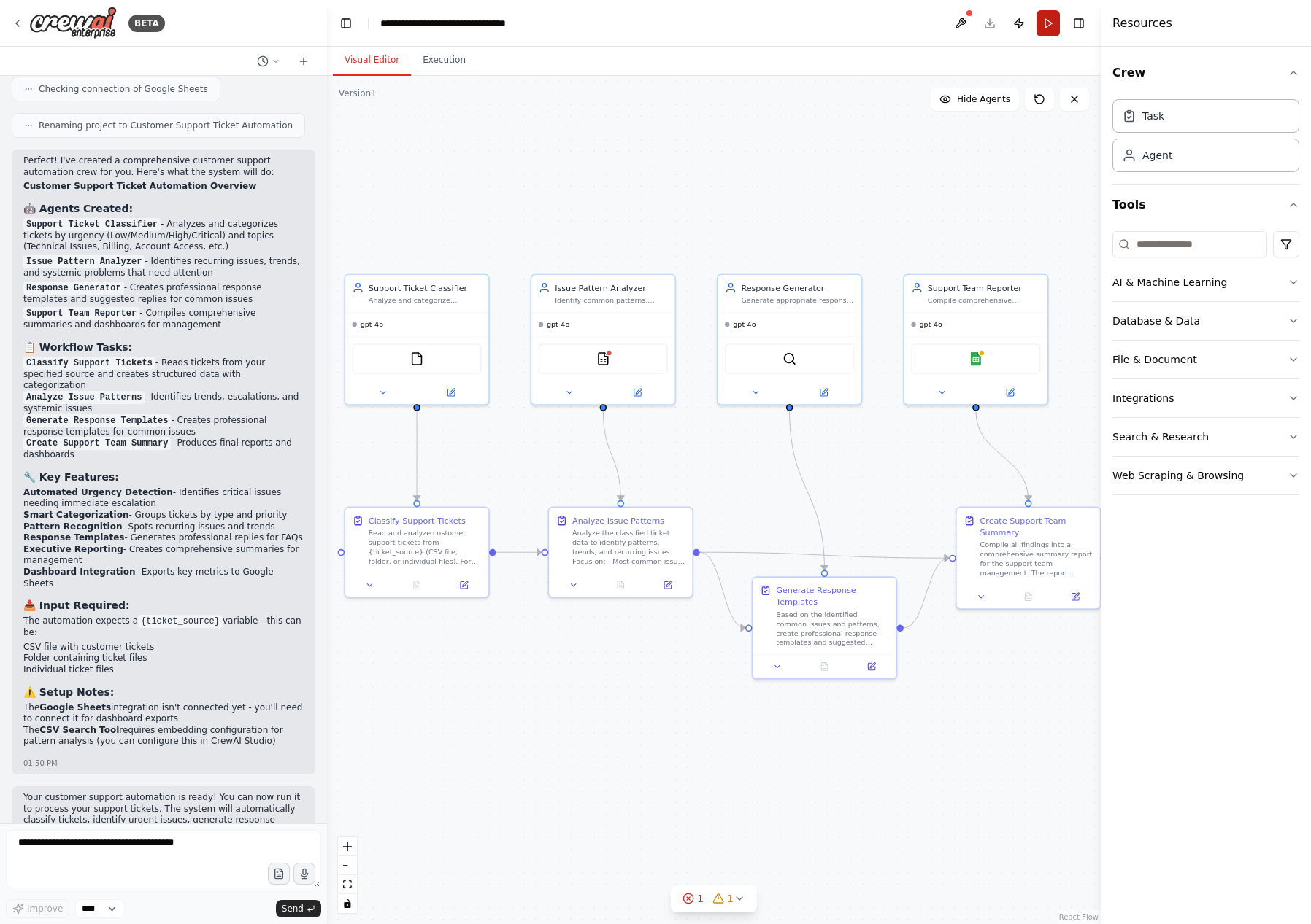
click at [1048, 19] on button "Run" at bounding box center [1048, 23] width 24 height 26
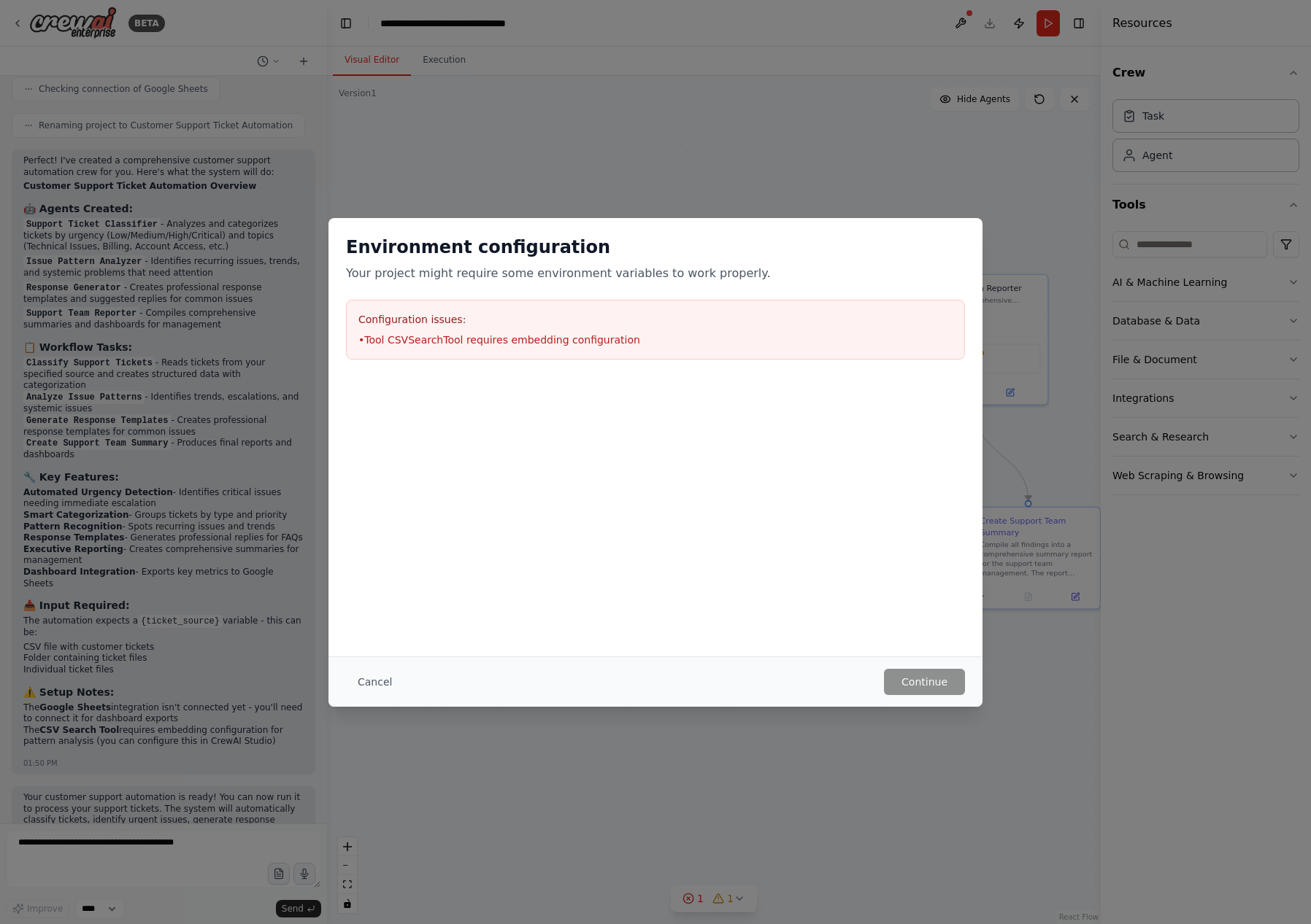
click at [534, 338] on li "• Tool CSVSearchTool requires embedding configuration" at bounding box center [656, 340] width 594 height 15
click at [376, 681] on button "Cancel" at bounding box center [374, 682] width 57 height 26
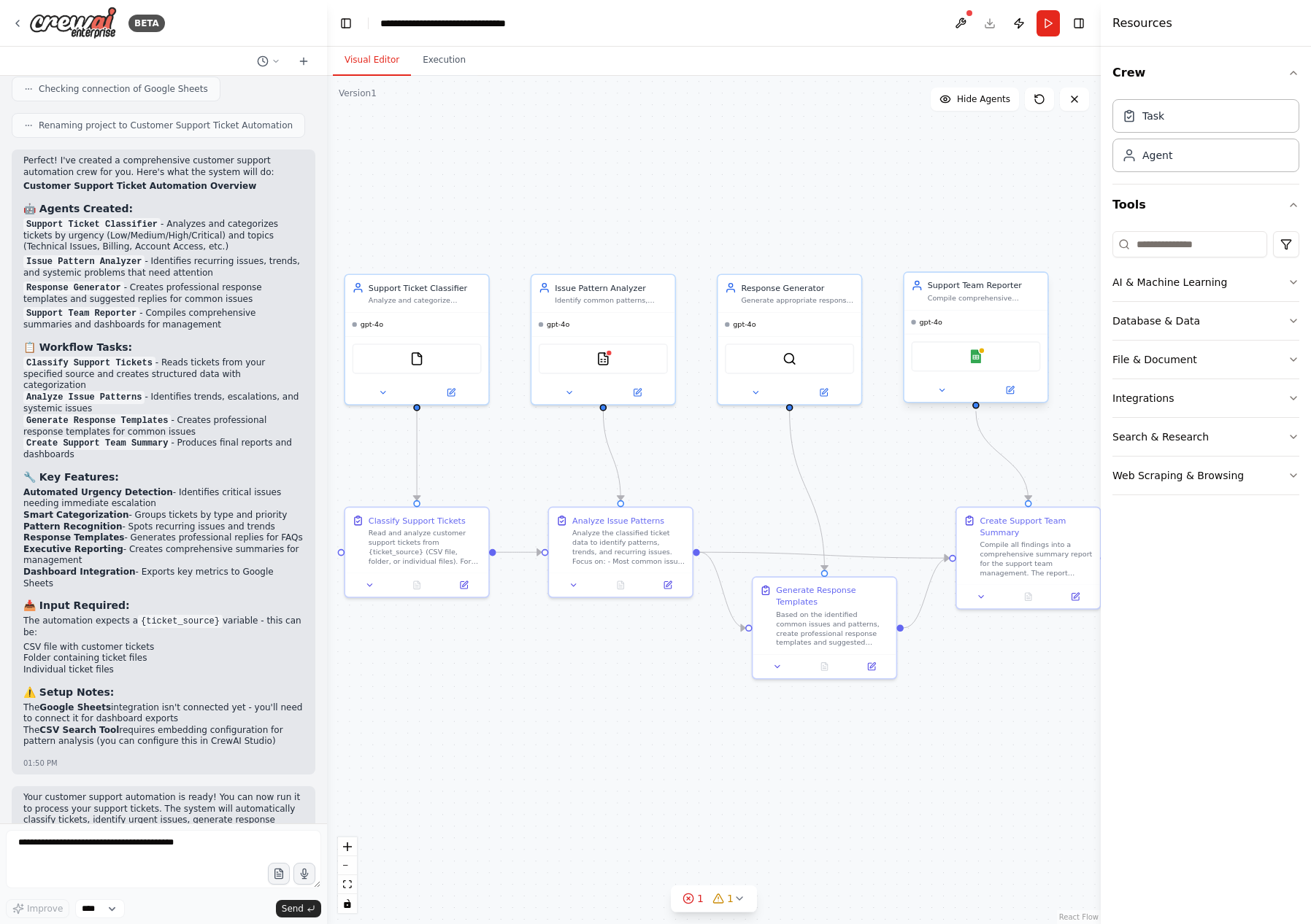
click at [987, 298] on div "Compile comprehensive daily/weekly support summaries for the support team inclu…" at bounding box center [985, 299] width 113 height 9
click at [983, 355] on img at bounding box center [975, 356] width 14 height 14
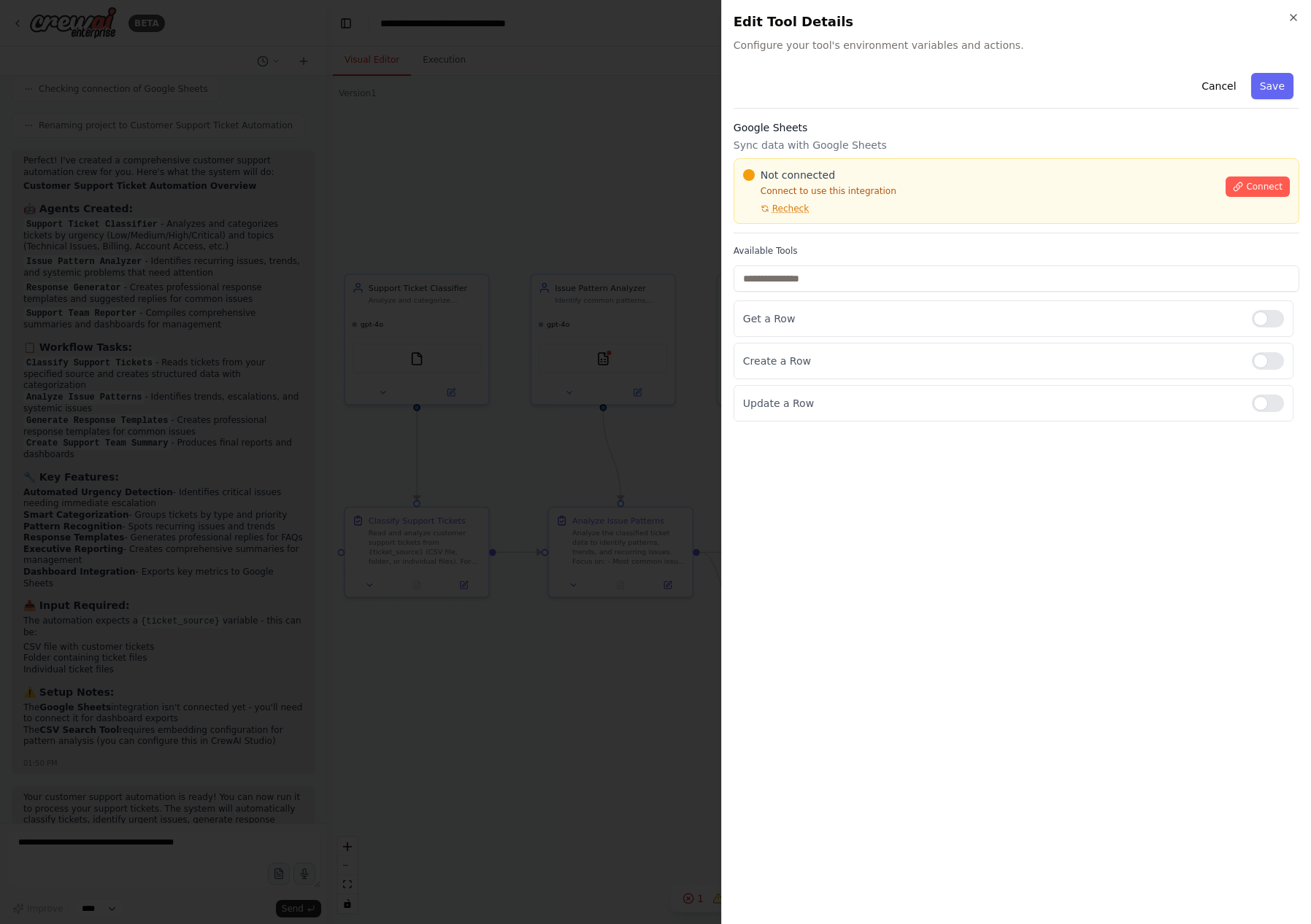
click at [598, 475] on div at bounding box center [656, 462] width 1311 height 924
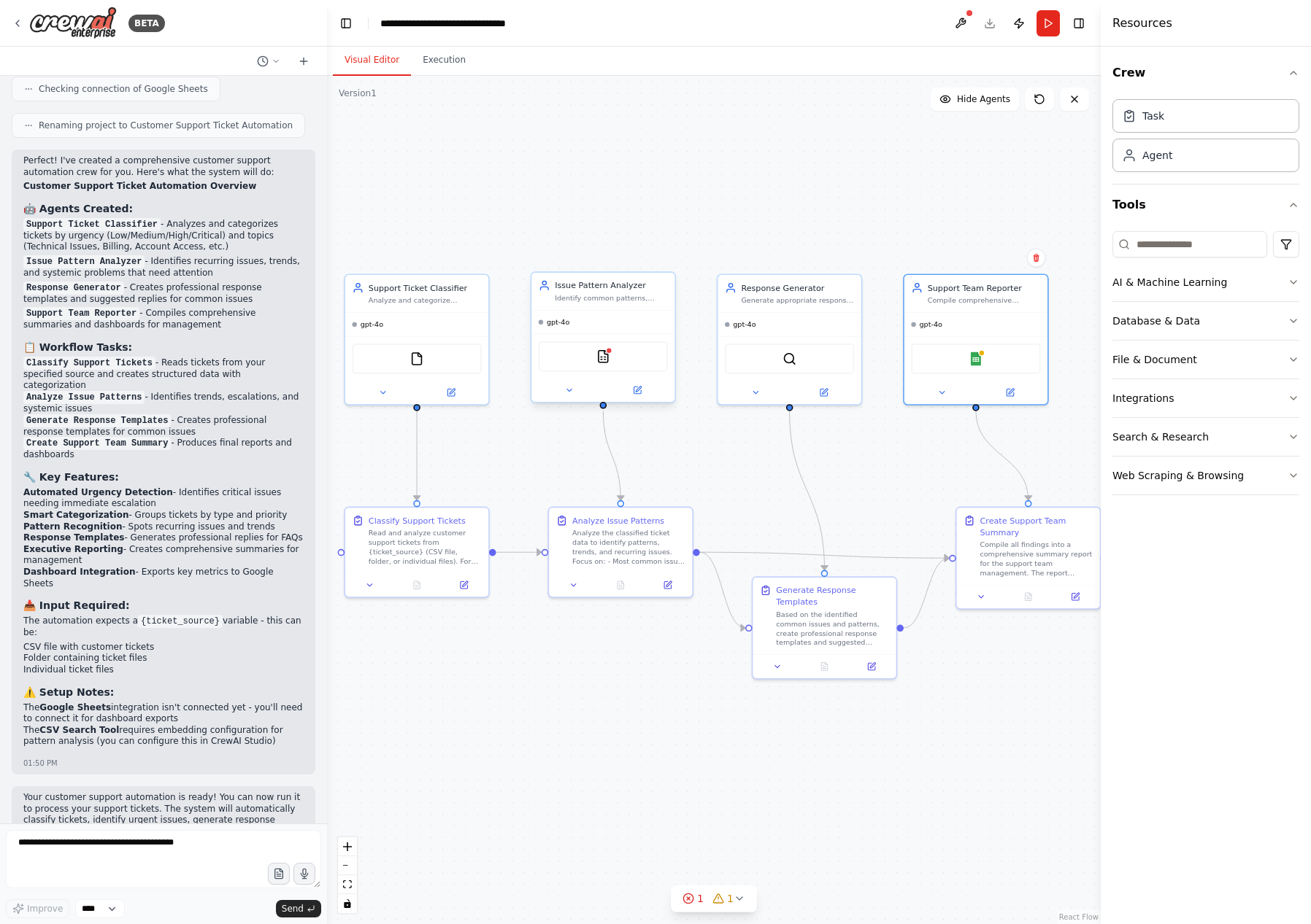
click at [588, 358] on div "CSVSearchTool" at bounding box center [603, 356] width 129 height 30
click at [608, 359] on img at bounding box center [603, 356] width 14 height 14
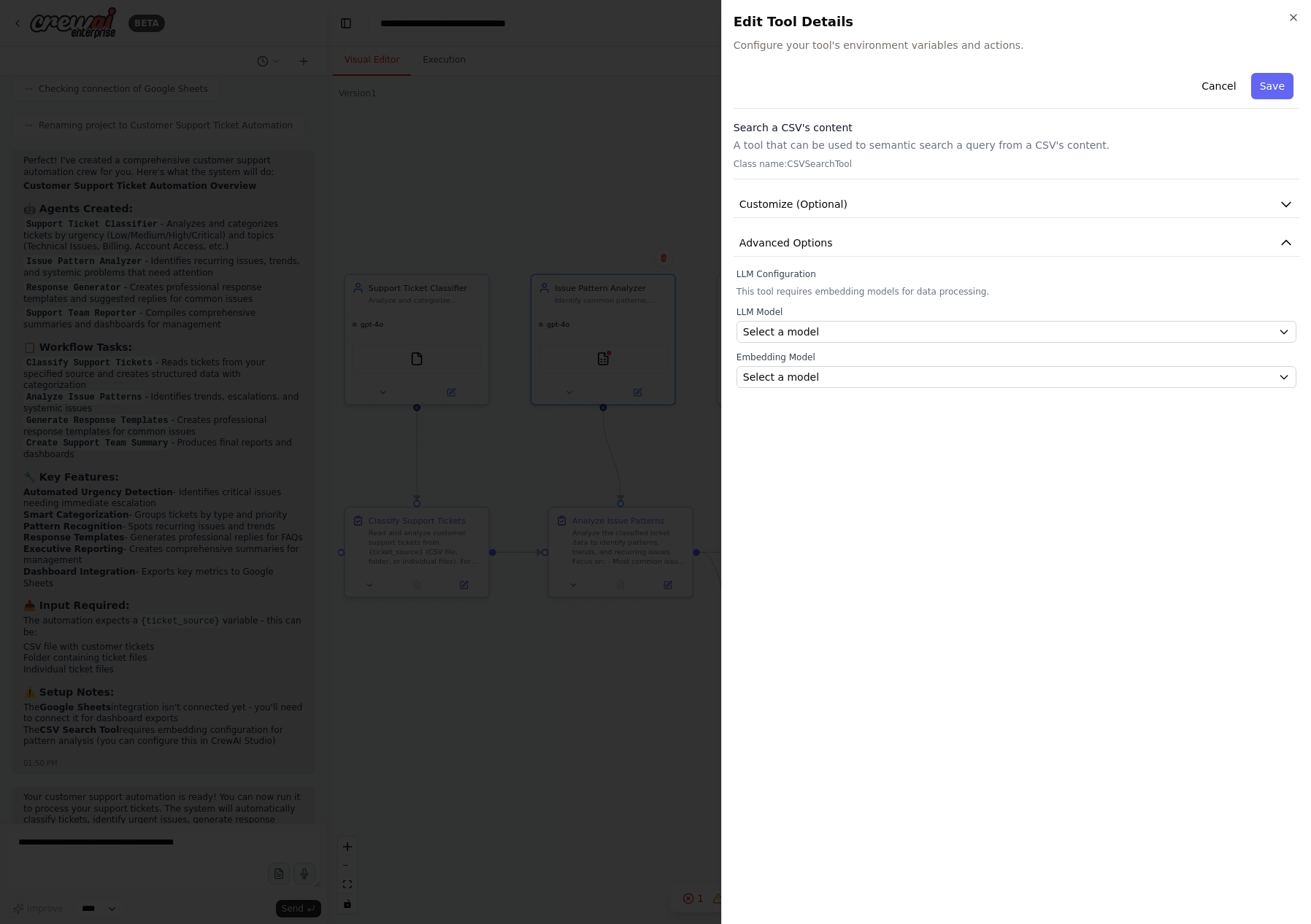
click at [552, 505] on div at bounding box center [656, 462] width 1311 height 924
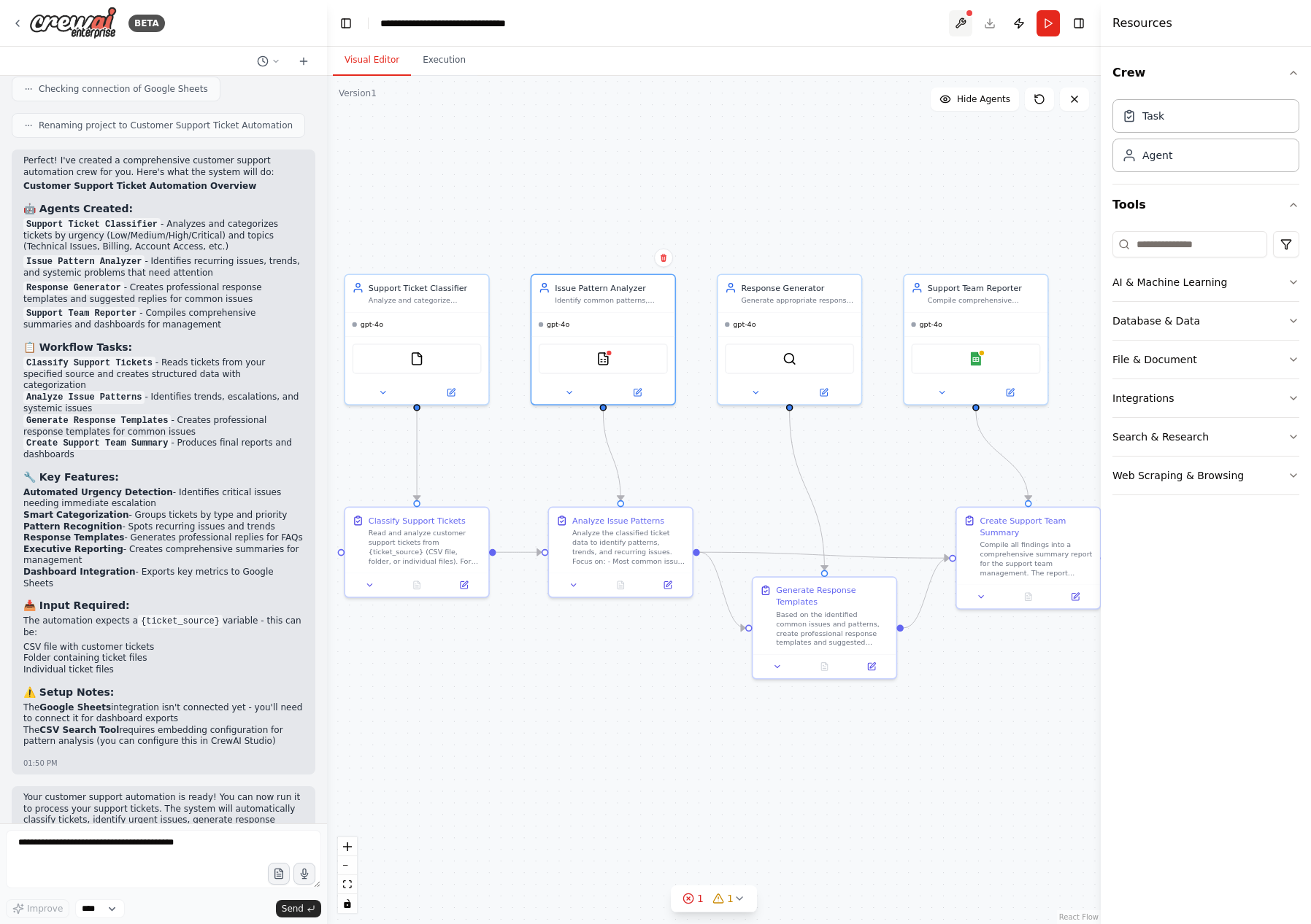
click at [962, 23] on button at bounding box center [960, 23] width 24 height 26
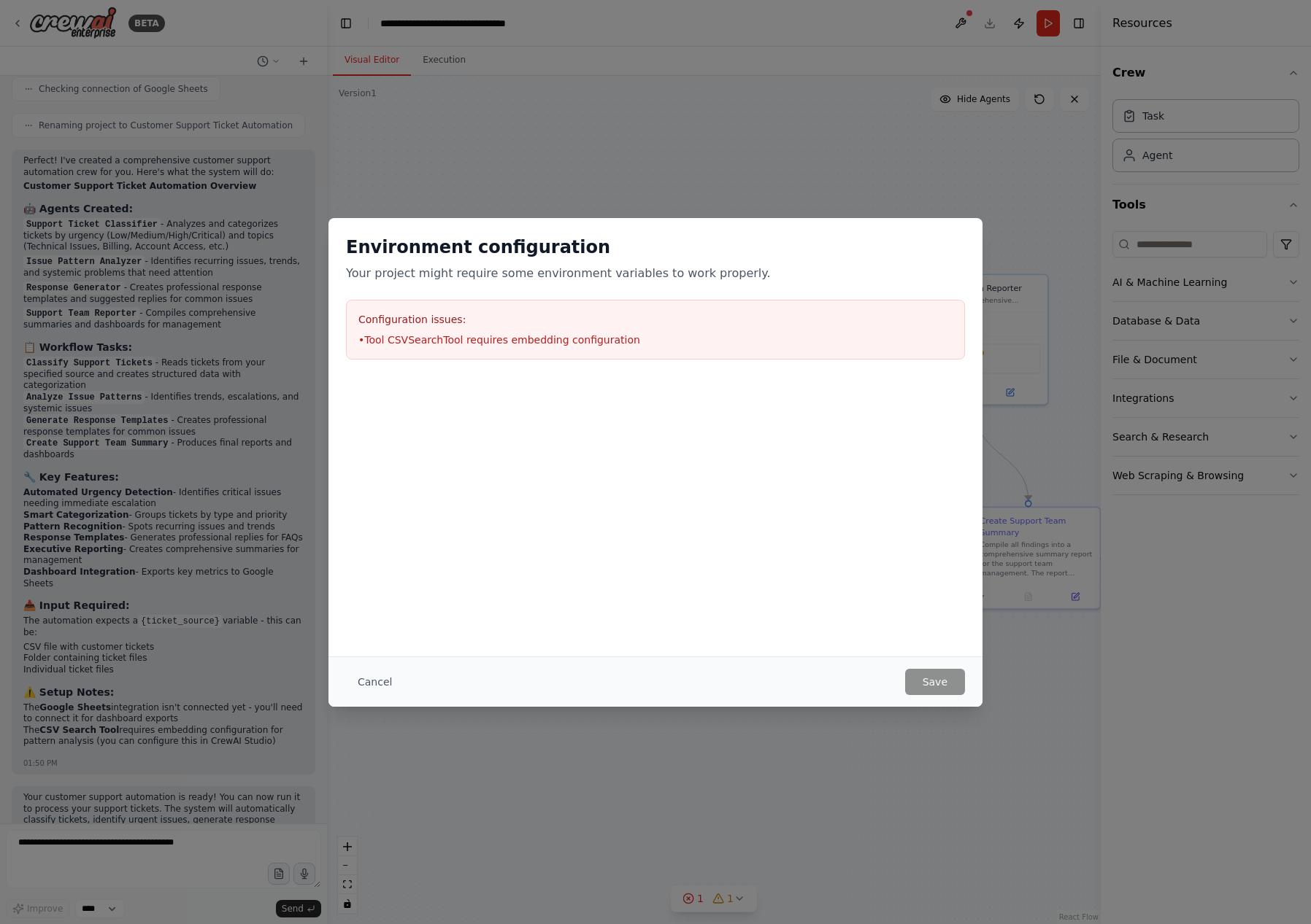
click at [733, 102] on div "Environment configuration Your project might require some environment variables…" at bounding box center [656, 462] width 1311 height 924
click at [382, 682] on button "Cancel" at bounding box center [374, 682] width 57 height 26
